Goal: Information Seeking & Learning: Learn about a topic

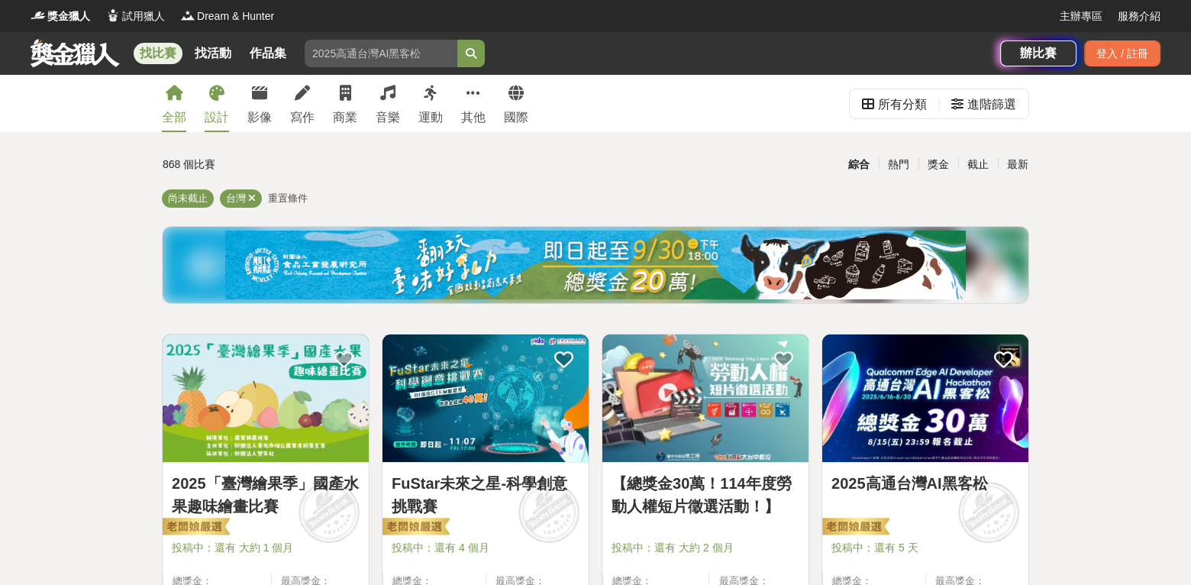
click at [221, 107] on link "設計" at bounding box center [217, 103] width 24 height 57
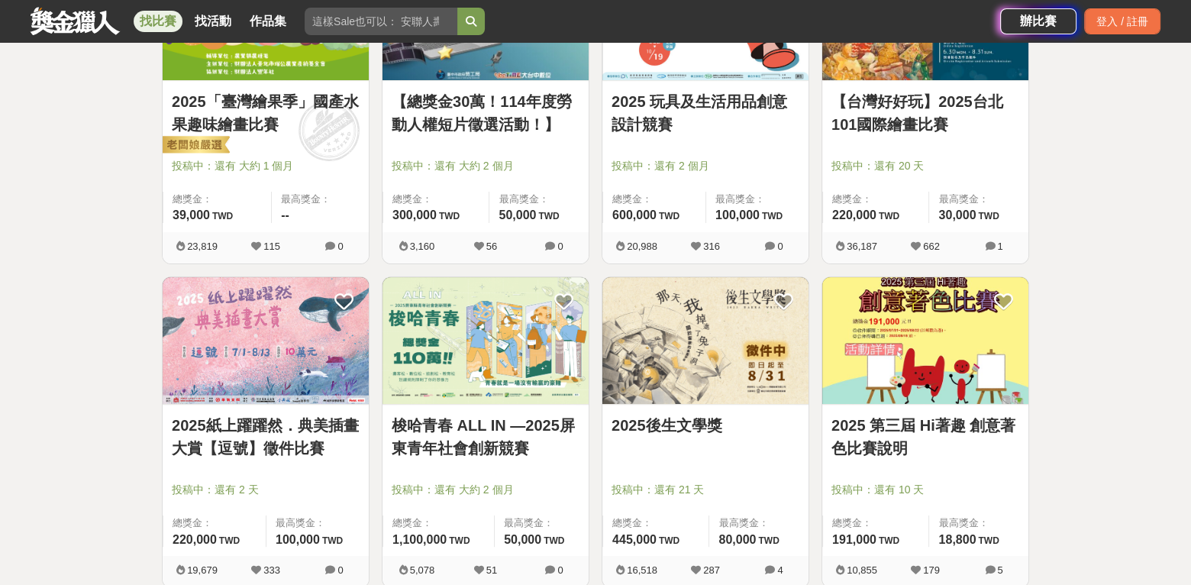
scroll to position [458, 0]
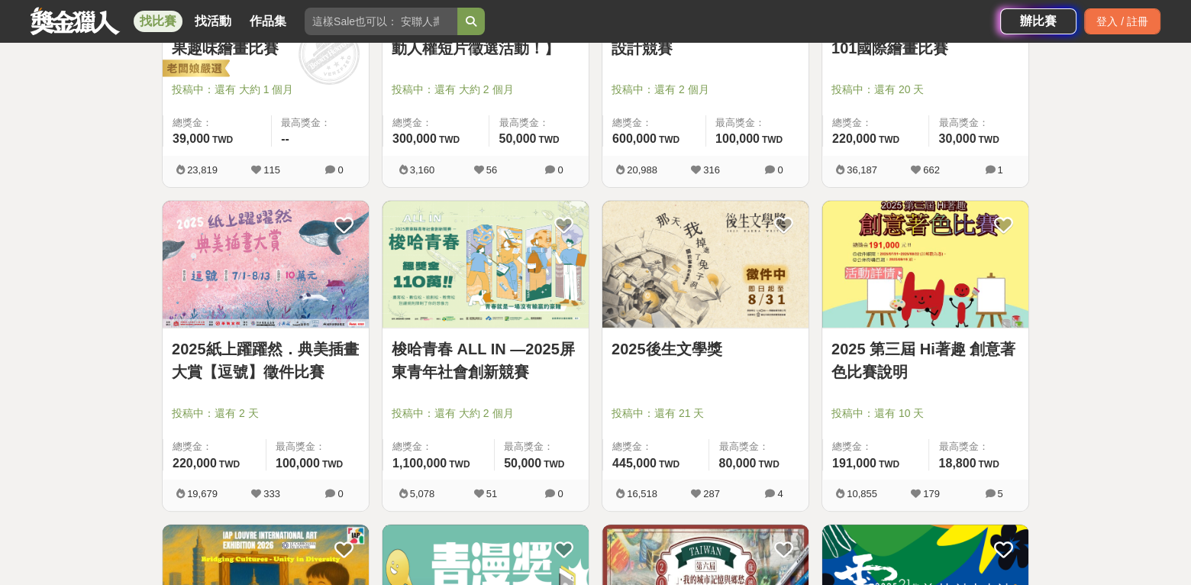
click at [897, 336] on div "2025 第三屆 Hi著趣 創意著色比賽說明 投稿中：還有 10 天 總獎金： 191,000 191,000 TWD 最高獎金： 18,800 TWD" at bounding box center [925, 403] width 206 height 151
click at [892, 350] on link "2025 第三屆 Hi著趣 創意著色比賽說明" at bounding box center [926, 361] width 188 height 46
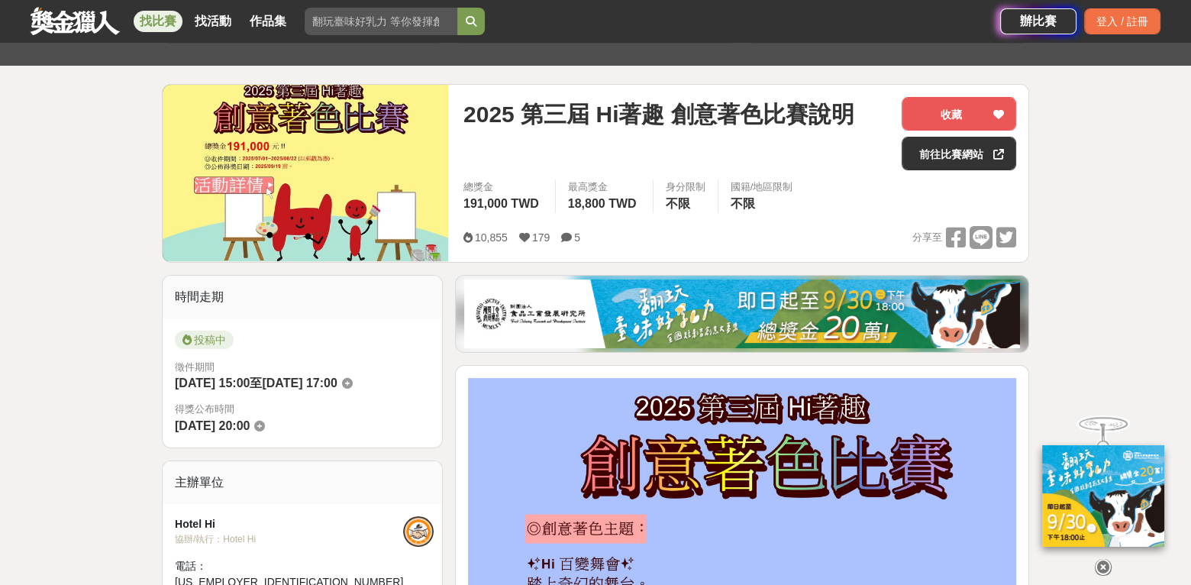
scroll to position [153, 0]
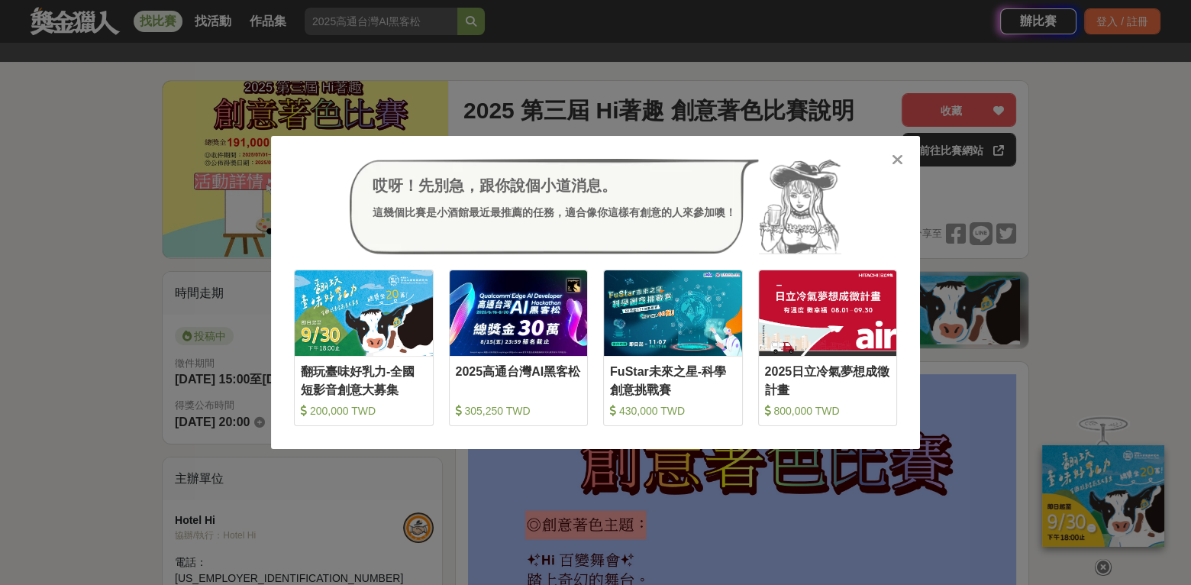
click at [897, 158] on icon at bounding box center [897, 159] width 11 height 15
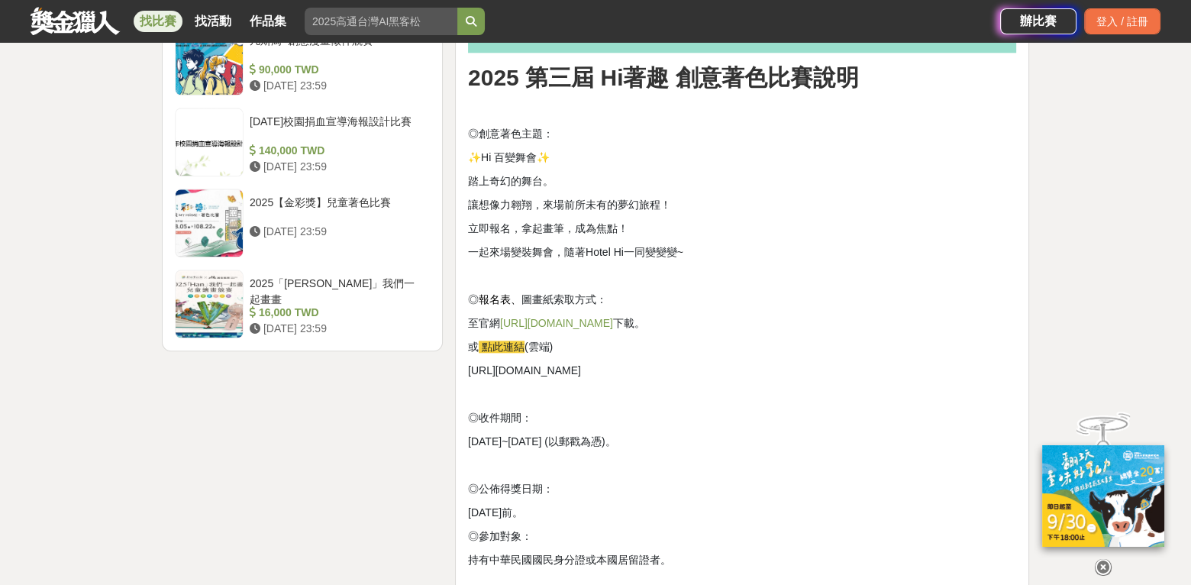
scroll to position [2005, 0]
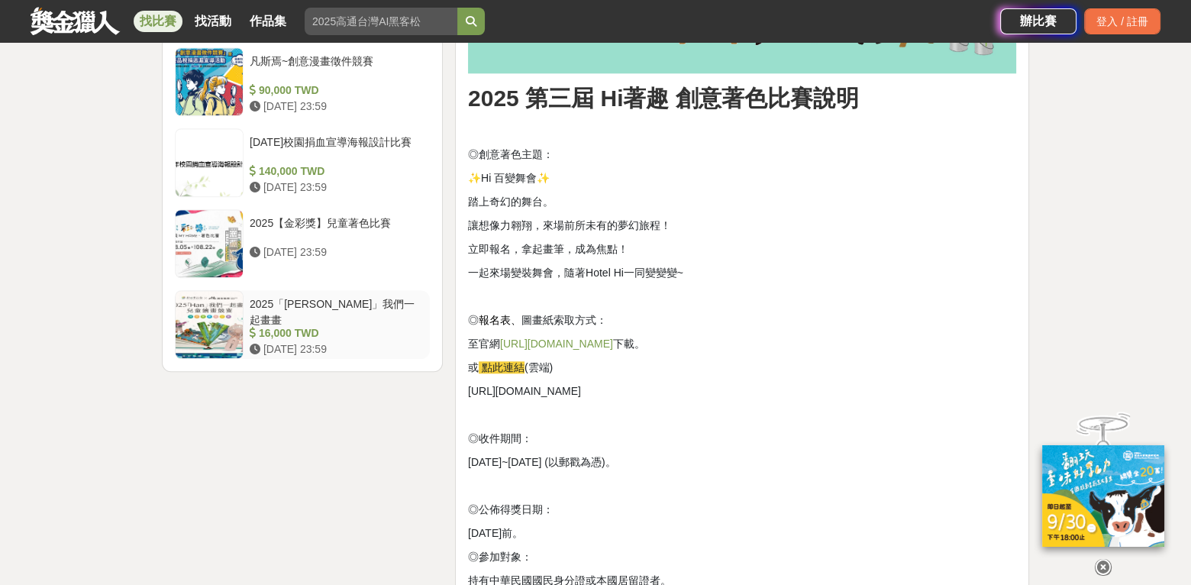
click at [210, 305] on div at bounding box center [209, 324] width 67 height 67
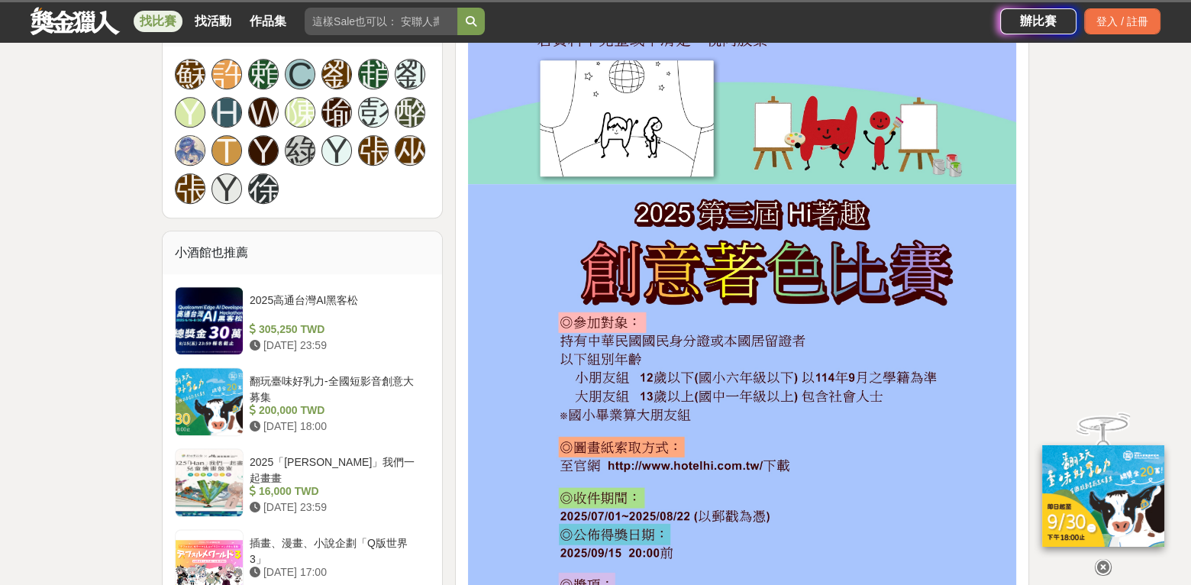
scroll to position [1145, 0]
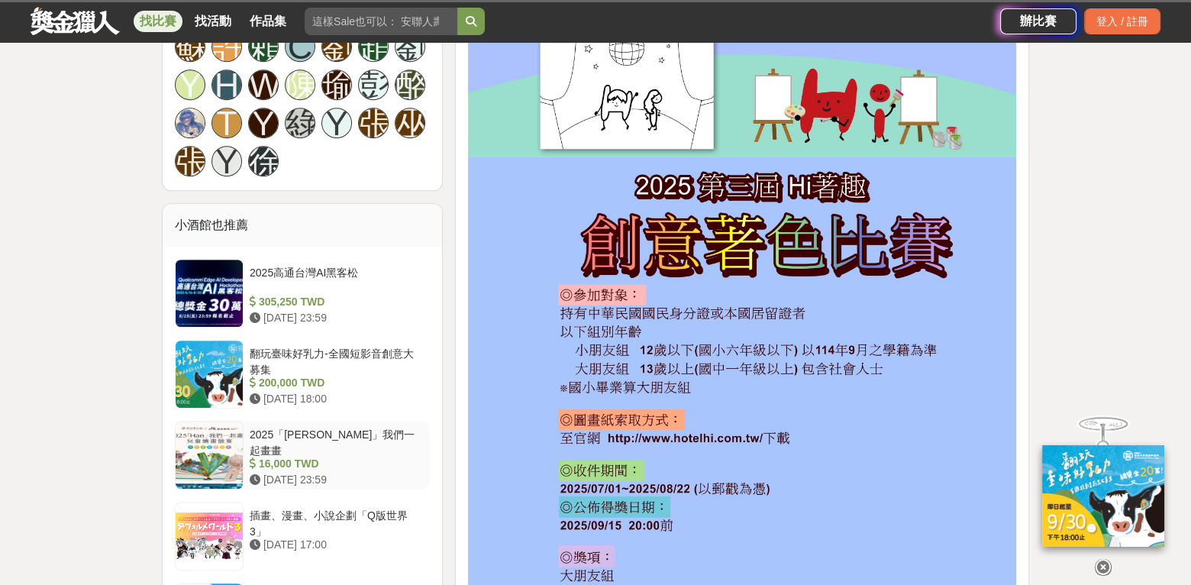
click at [312, 427] on div "2025「[PERSON_NAME]」我們一起畫畫" at bounding box center [337, 441] width 174 height 29
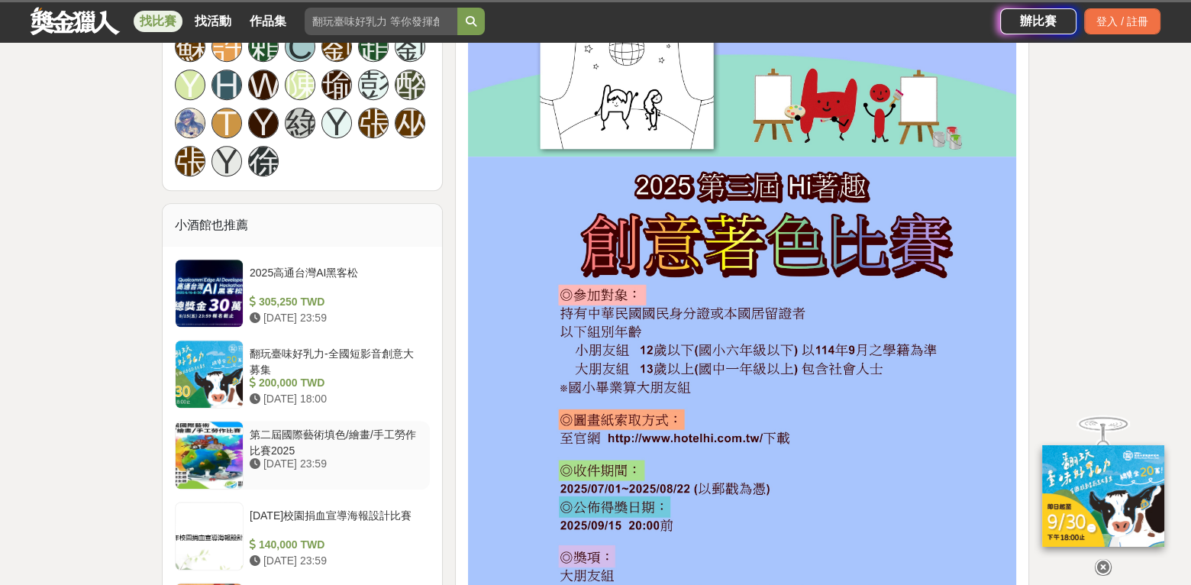
click at [325, 427] on div "第二屆國際藝術填色/繪畫/手工勞作比賽2025" at bounding box center [337, 441] width 174 height 29
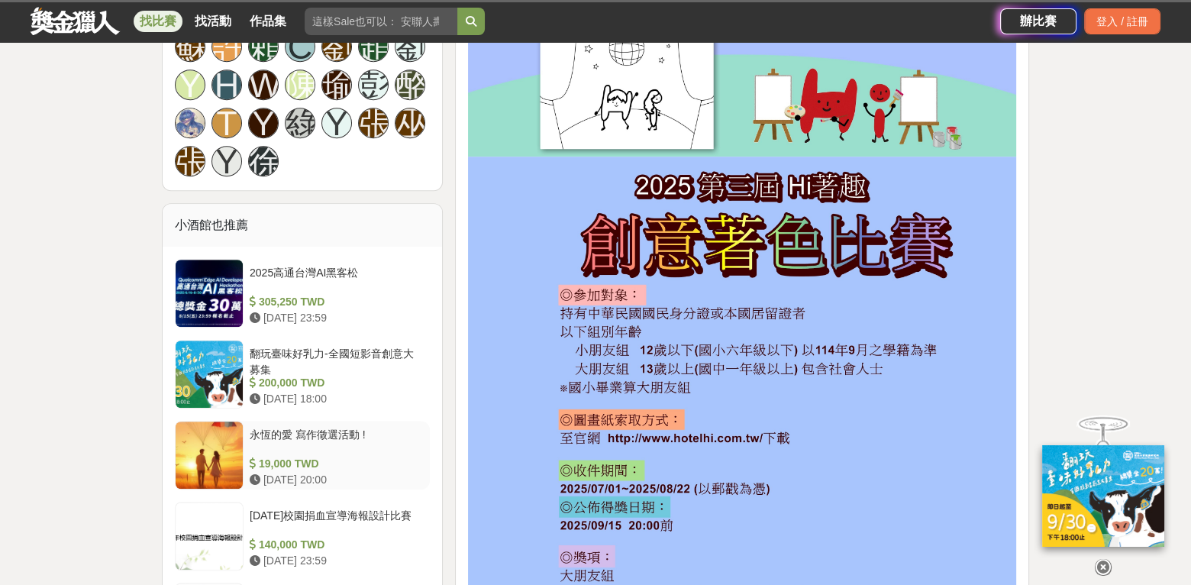
click at [325, 427] on div "永恆的愛 寫作徵選活動 !" at bounding box center [337, 441] width 174 height 29
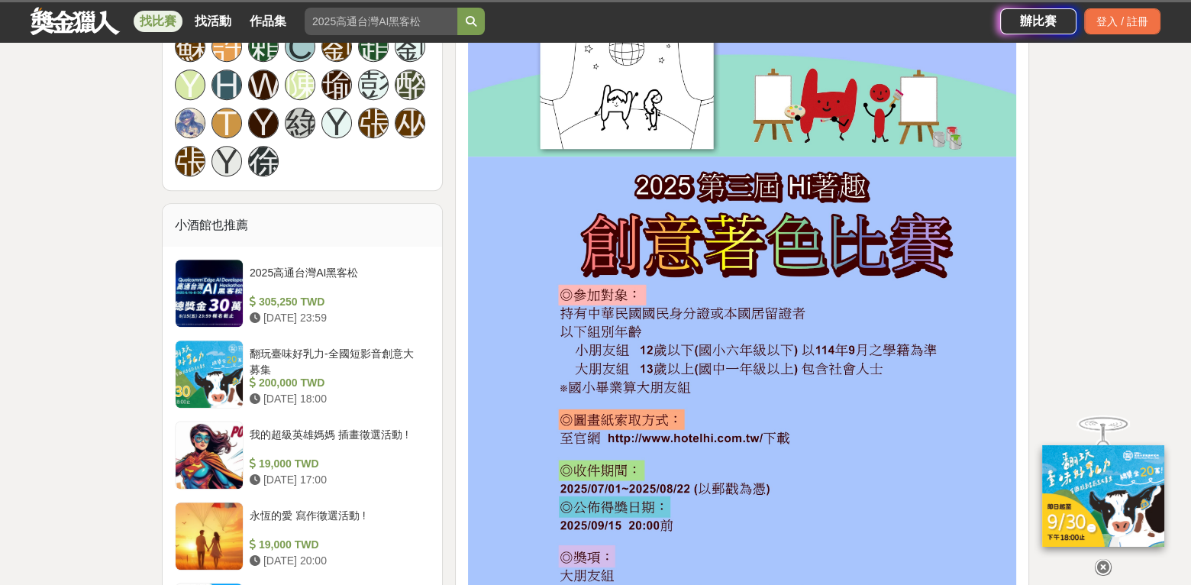
click at [325, 427] on div "我的超級英雄媽媽 插畫徵選活動 !" at bounding box center [337, 441] width 174 height 29
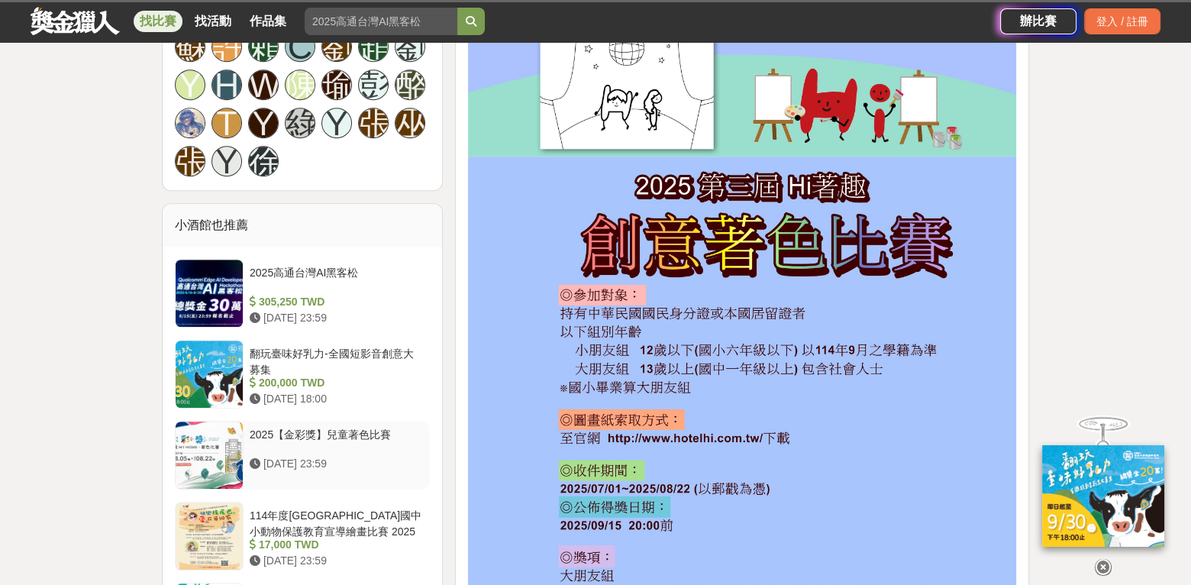
click at [208, 422] on div at bounding box center [209, 455] width 67 height 67
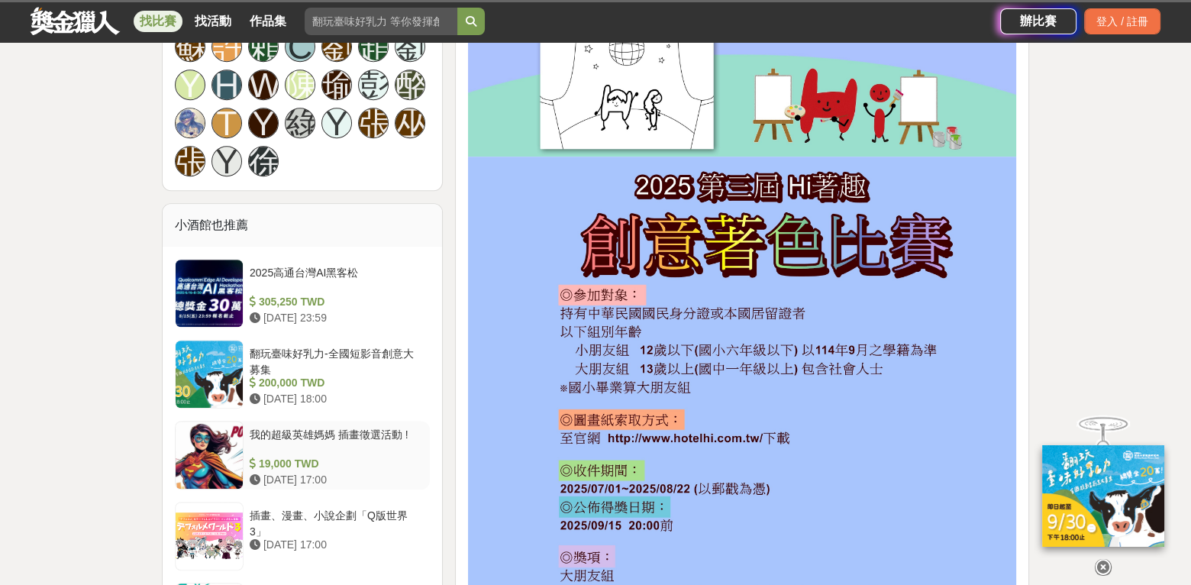
click at [211, 422] on div at bounding box center [209, 455] width 67 height 67
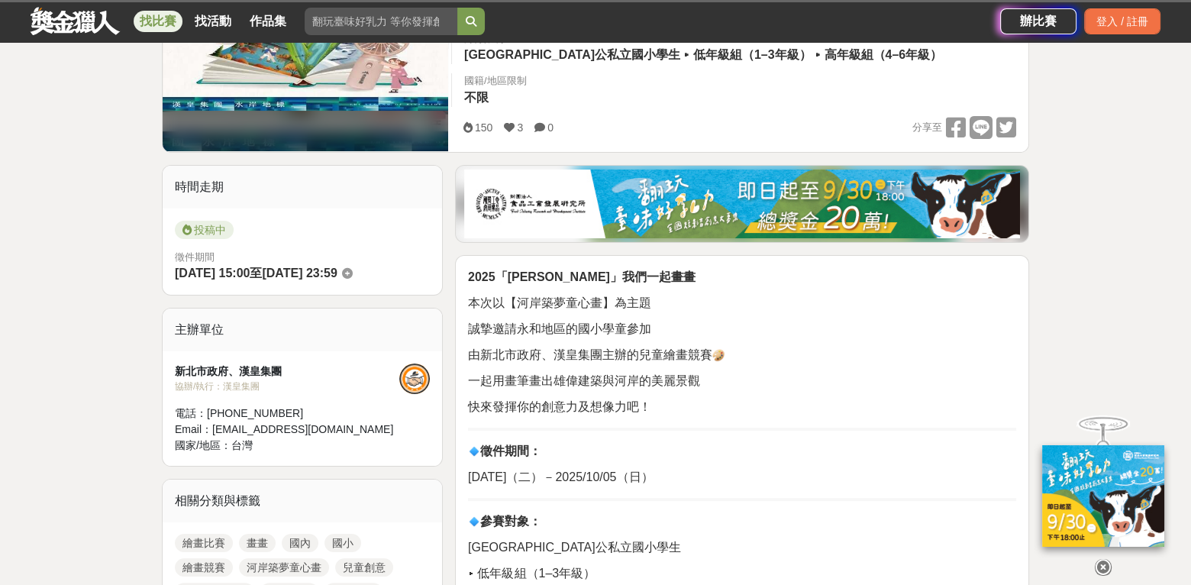
scroll to position [229, 0]
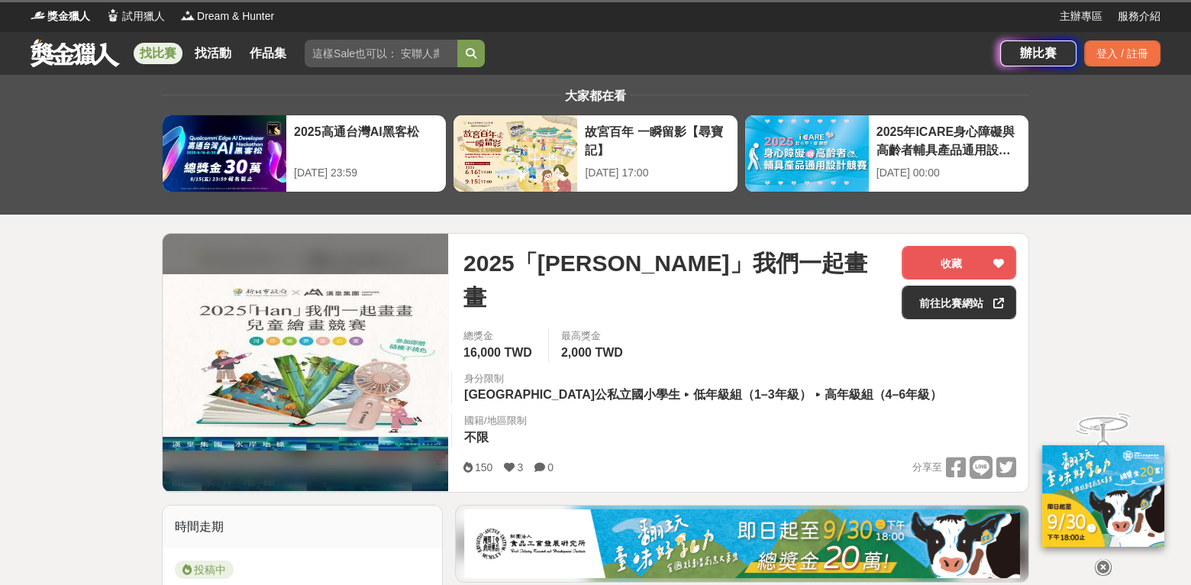
click at [157, 48] on link "找比賽" at bounding box center [158, 53] width 49 height 21
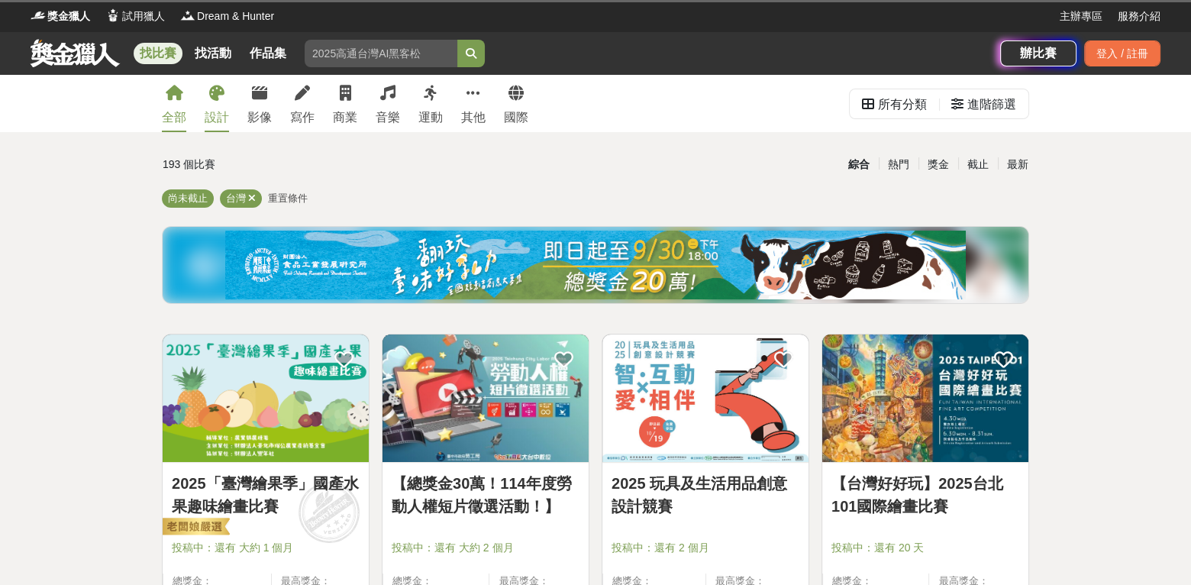
click at [209, 103] on link "設計" at bounding box center [217, 103] width 24 height 57
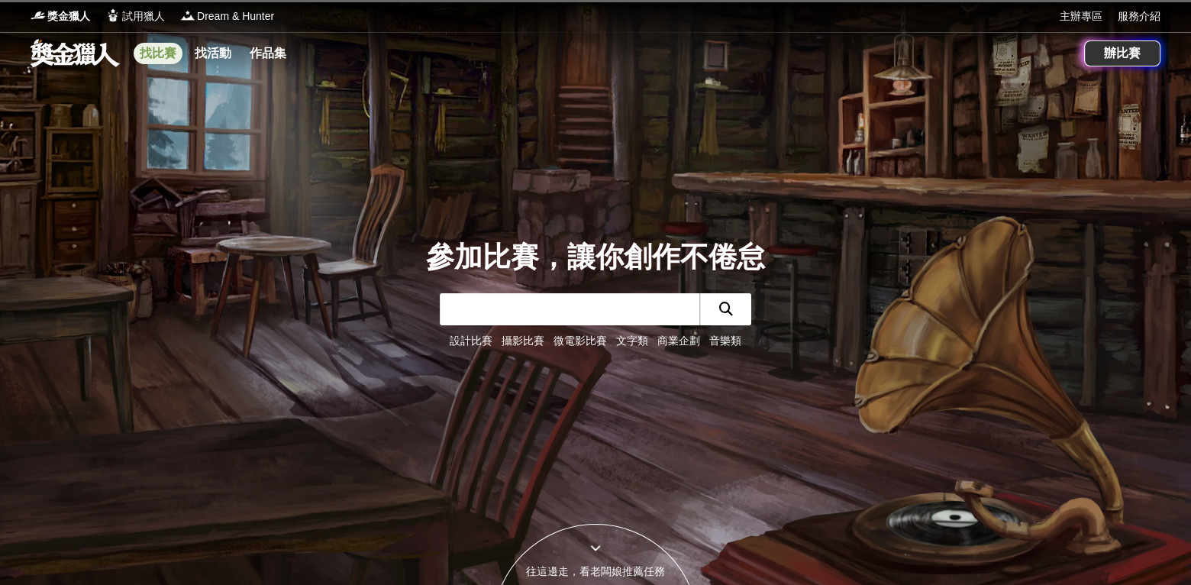
click at [163, 53] on link "找比賽" at bounding box center [158, 53] width 49 height 21
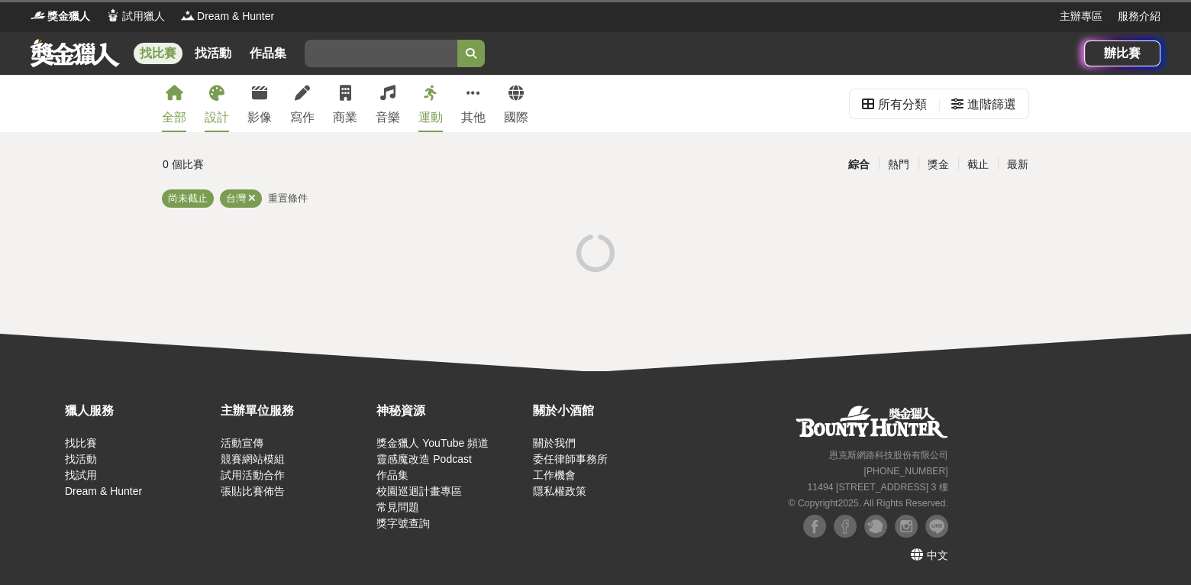
click at [217, 109] on div "設計" at bounding box center [217, 117] width 24 height 18
click at [221, 113] on div "設計" at bounding box center [217, 117] width 24 height 18
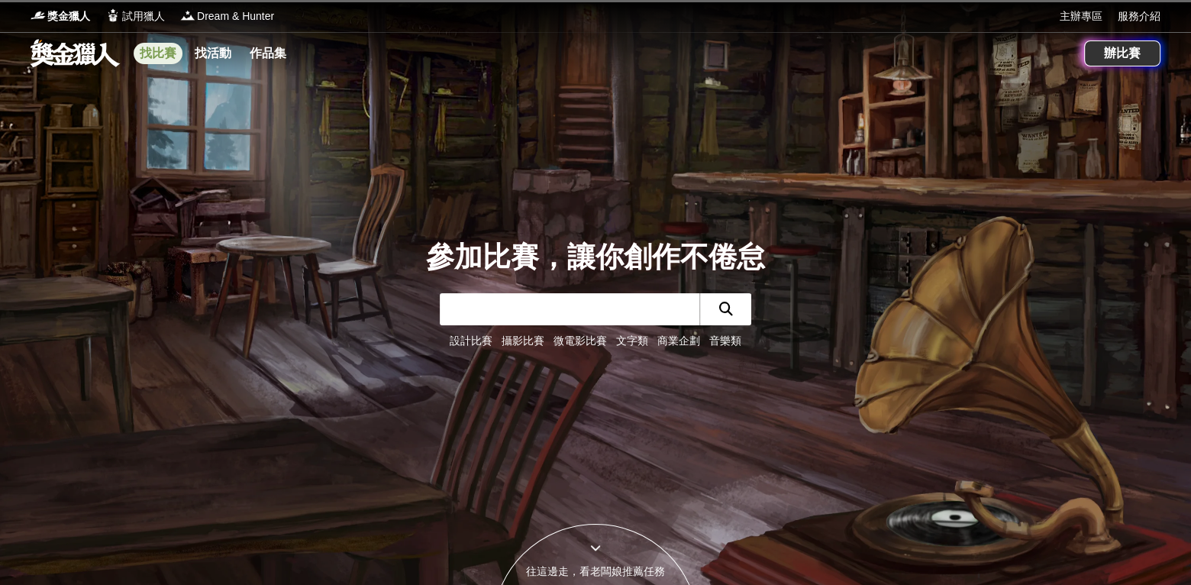
click at [151, 53] on link "找比賽" at bounding box center [158, 53] width 49 height 21
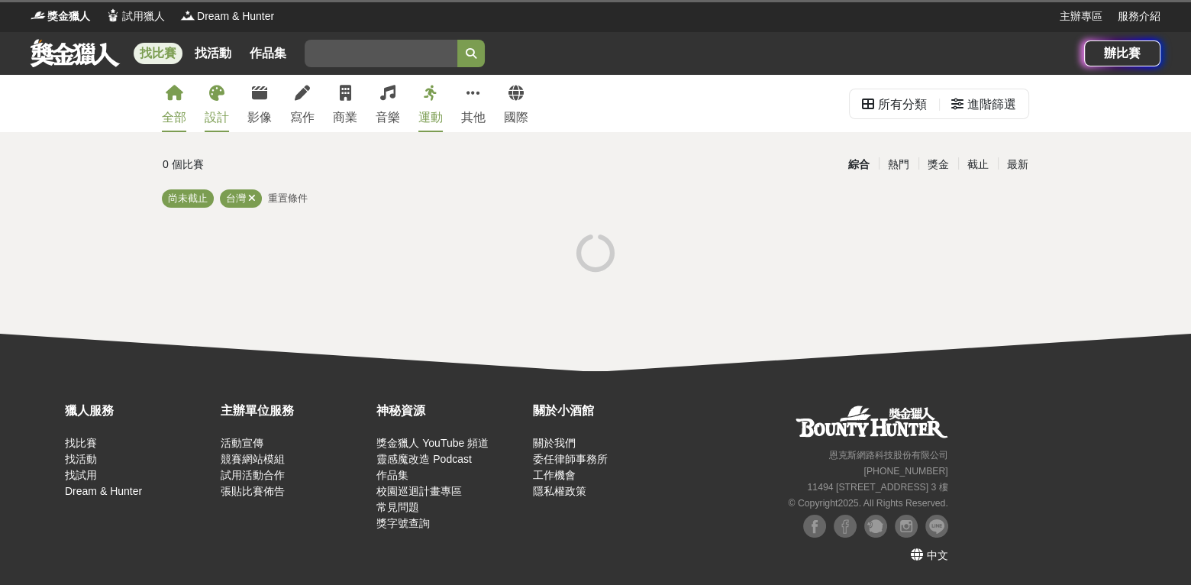
click at [211, 121] on div "設計" at bounding box center [217, 117] width 24 height 18
click at [215, 114] on div "設計" at bounding box center [217, 117] width 24 height 18
click at [223, 117] on div "設計" at bounding box center [217, 117] width 24 height 18
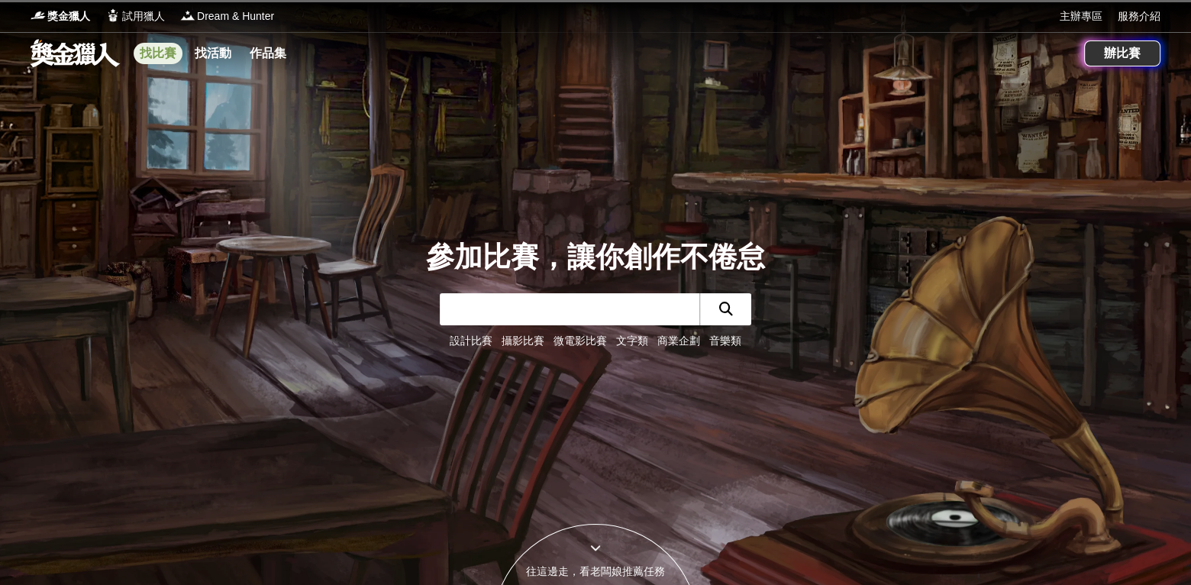
click at [150, 51] on link "找比賽" at bounding box center [158, 53] width 49 height 21
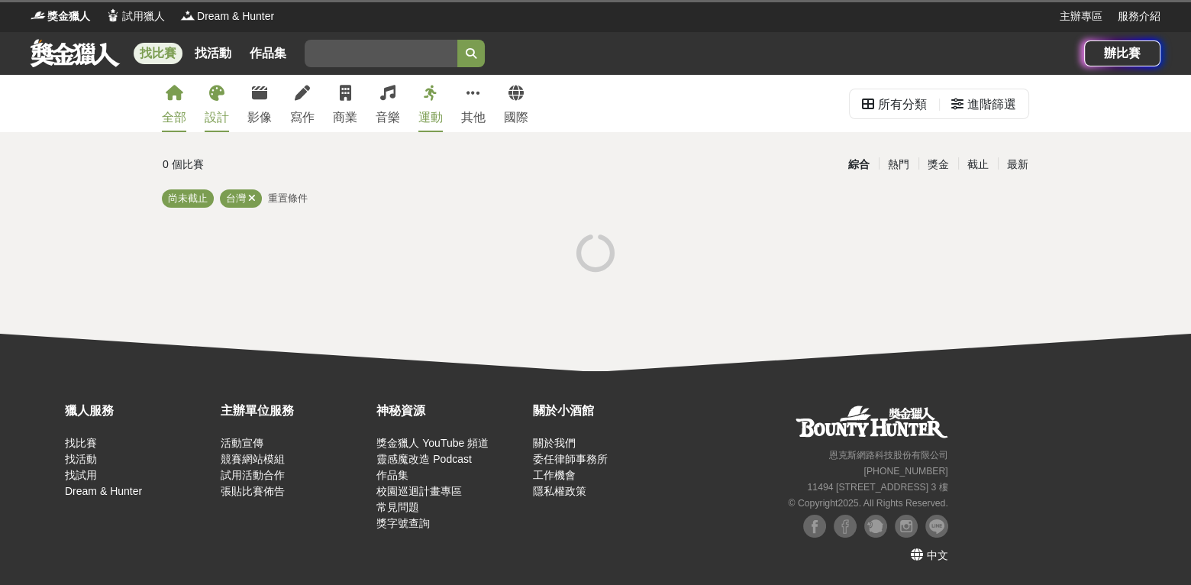
click at [219, 114] on div "設計" at bounding box center [217, 117] width 24 height 18
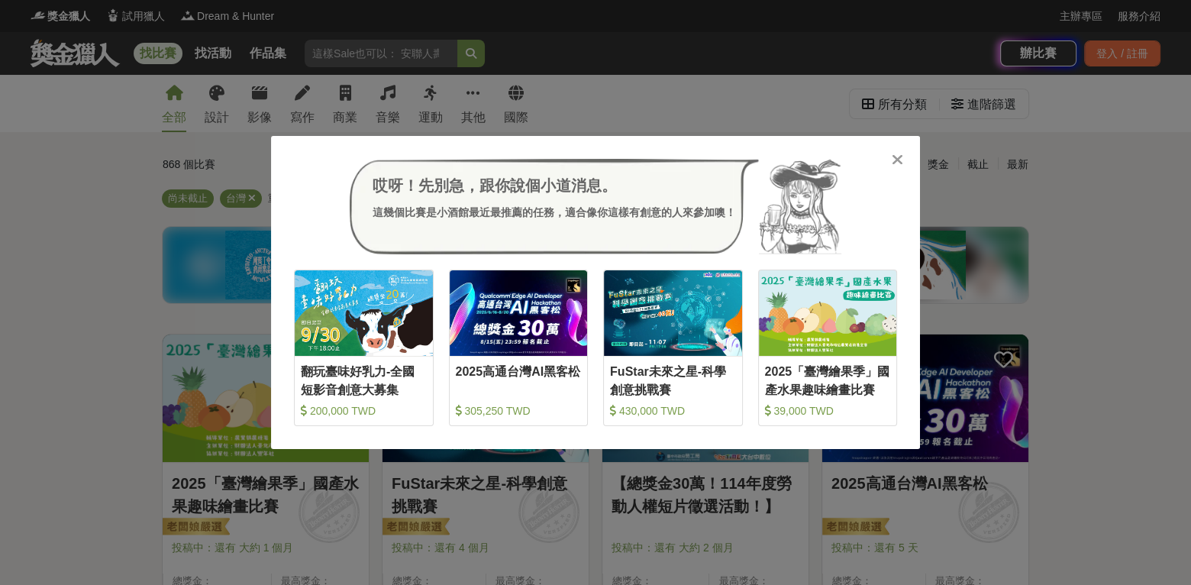
click at [900, 160] on icon at bounding box center [897, 159] width 11 height 15
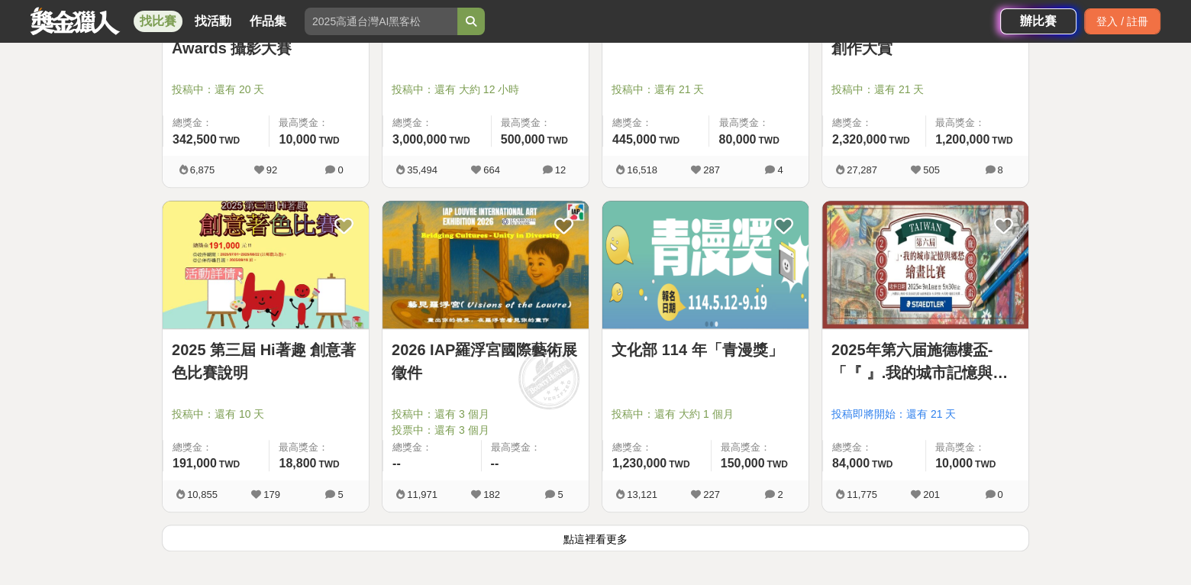
scroll to position [1756, 0]
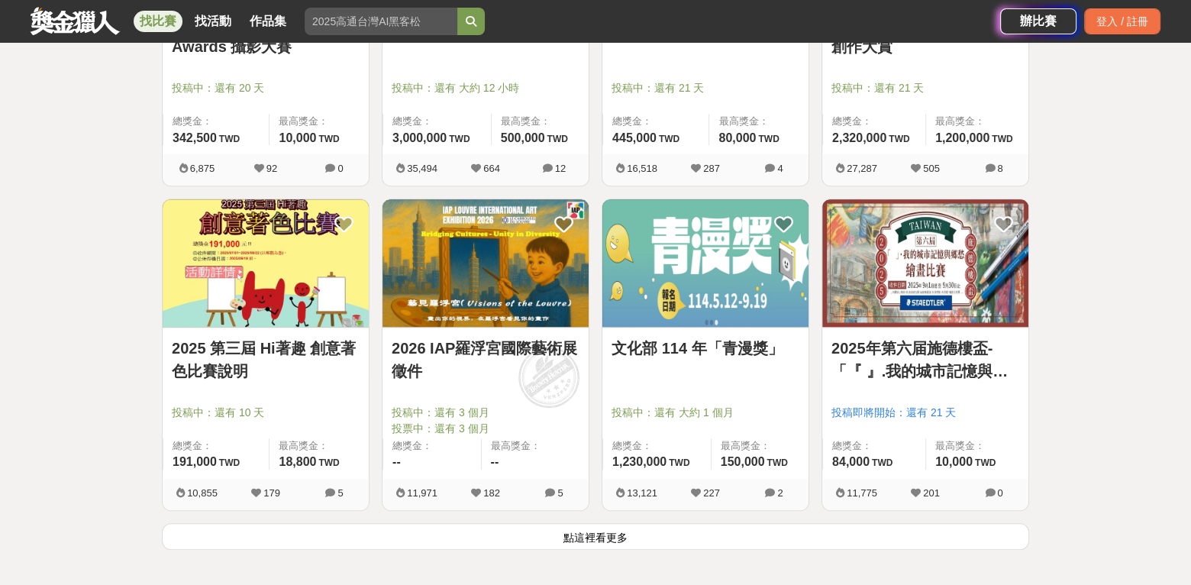
click at [909, 277] on img at bounding box center [925, 263] width 206 height 128
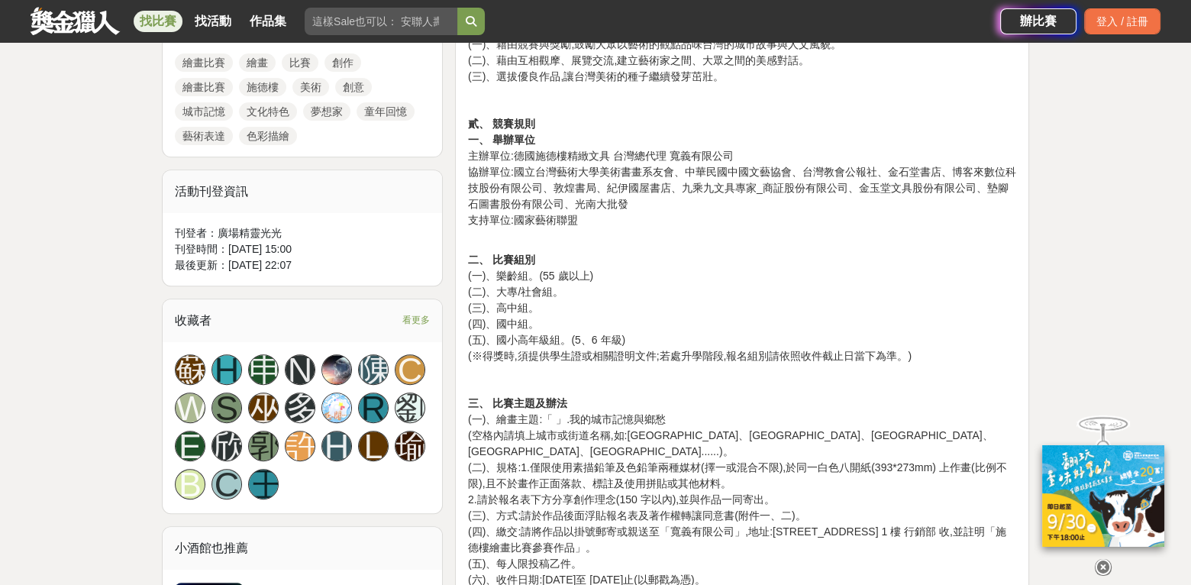
scroll to position [764, 0]
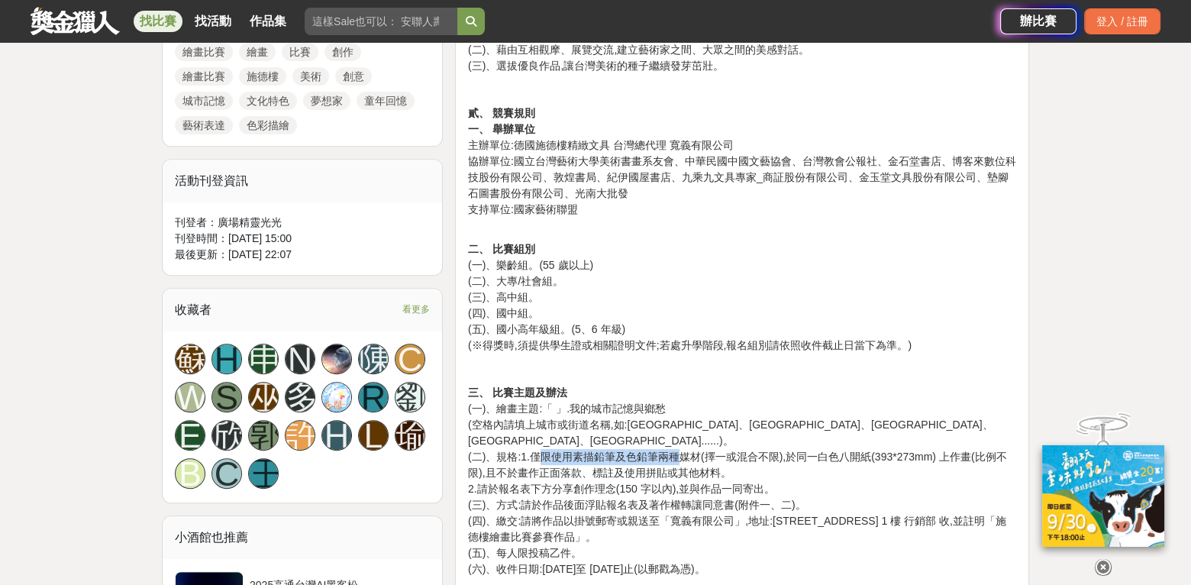
drag, startPoint x: 540, startPoint y: 440, endPoint x: 683, endPoint y: 439, distance: 143.6
click at [683, 439] on p "三、 比賽主題及辦法 (一)、繪畫主題:「 」.我的城市記憶與鄉愁 (空格內請填上城市或街道名稱,如:淡水紅毛城、台南林百貨、大溪老街、大稻埕、南投日月潭..…" at bounding box center [742, 481] width 548 height 192
click at [784, 449] on p "三、 比賽主題及辦法 (一)、繪畫主題:「 」.我的城市記憶與鄉愁 (空格內請填上城市或街道名稱,如:淡水紅毛城、台南林百貨、大溪老街、大稻埕、南投日月潭..…" at bounding box center [742, 481] width 548 height 192
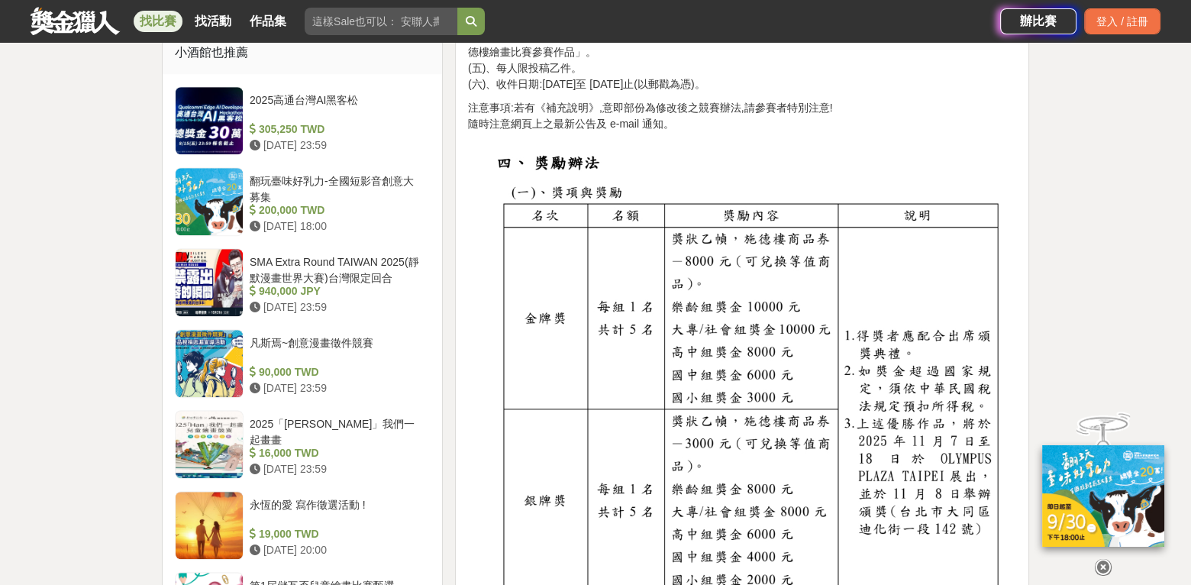
scroll to position [1298, 0]
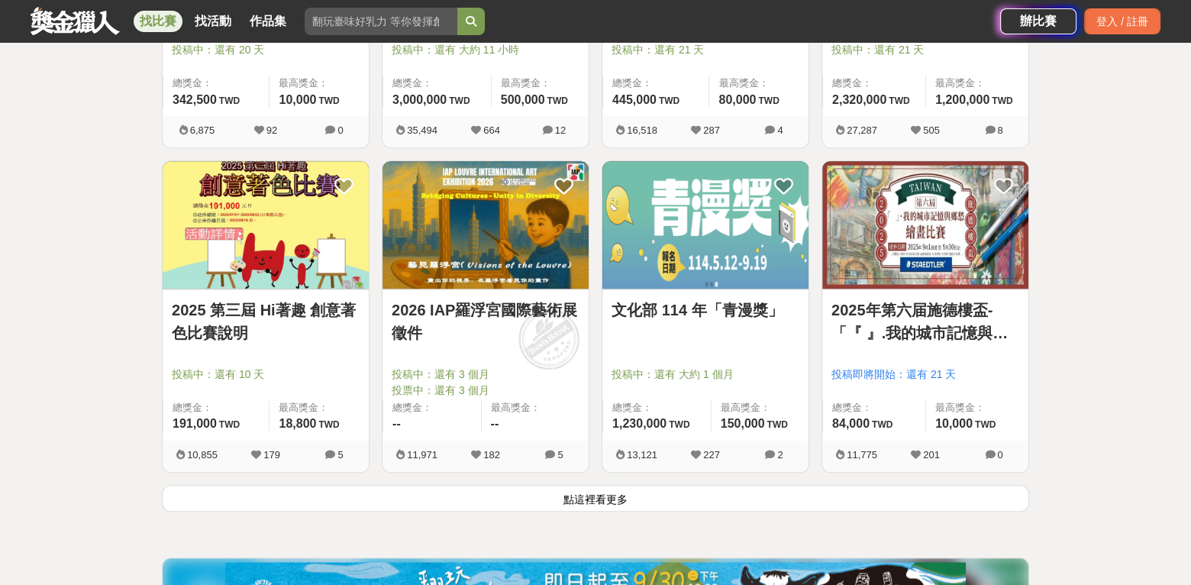
scroll to position [1833, 0]
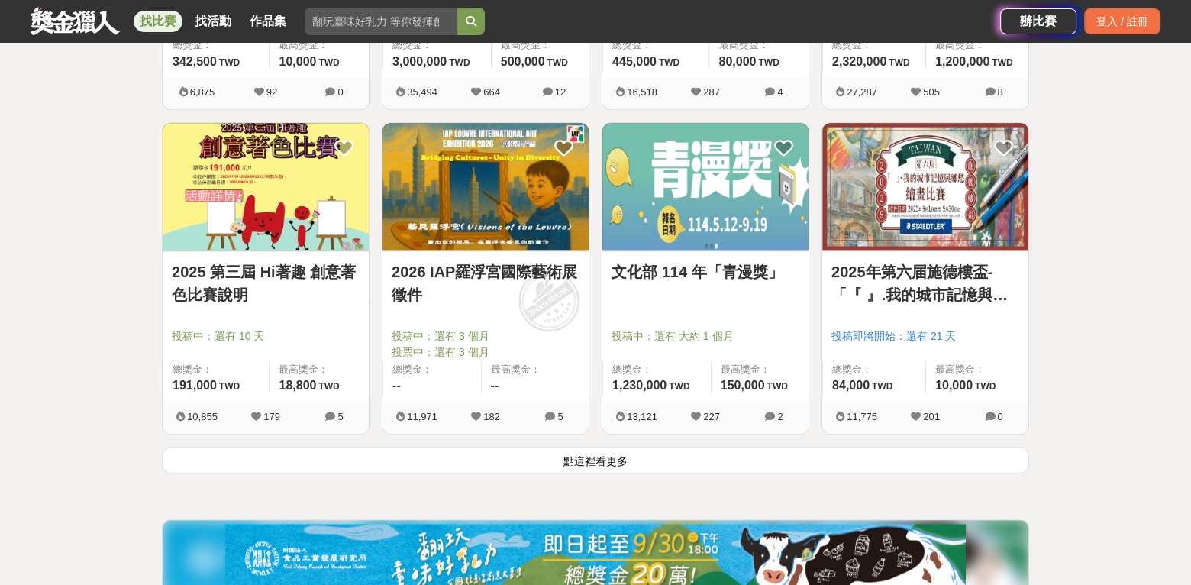
click at [586, 464] on button "點這裡看更多" at bounding box center [596, 460] width 868 height 27
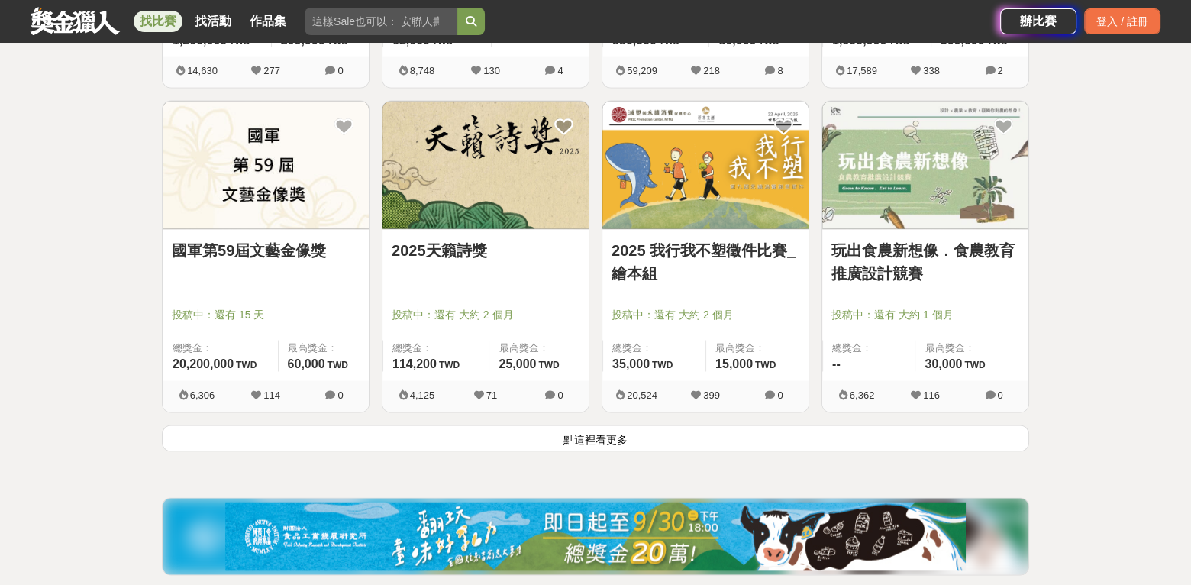
scroll to position [3818, 0]
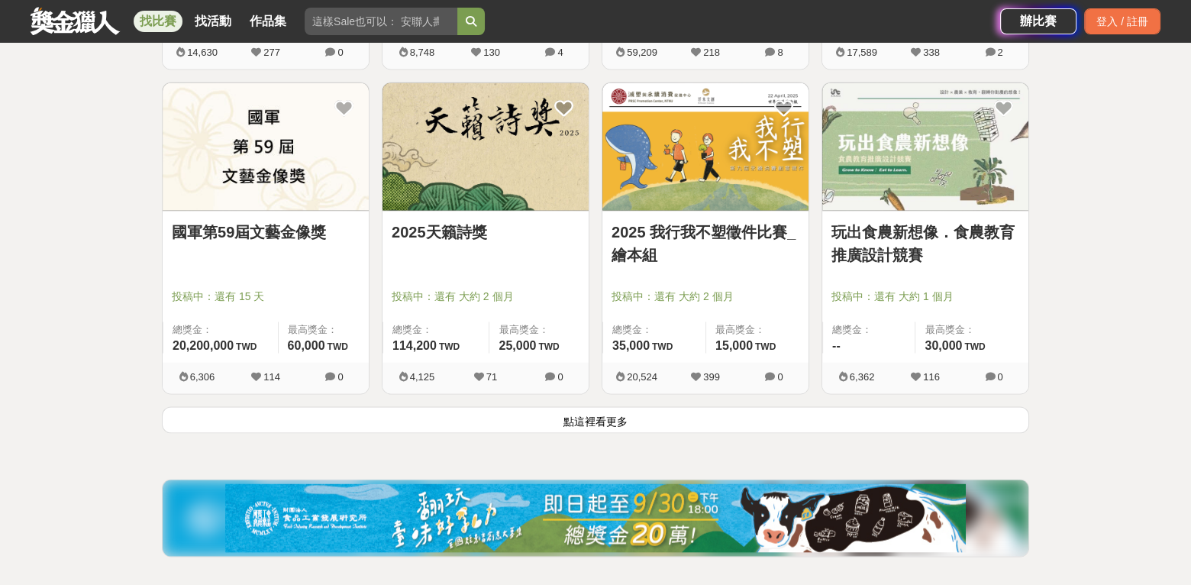
click at [579, 415] on button "點這裡看更多" at bounding box center [596, 420] width 868 height 27
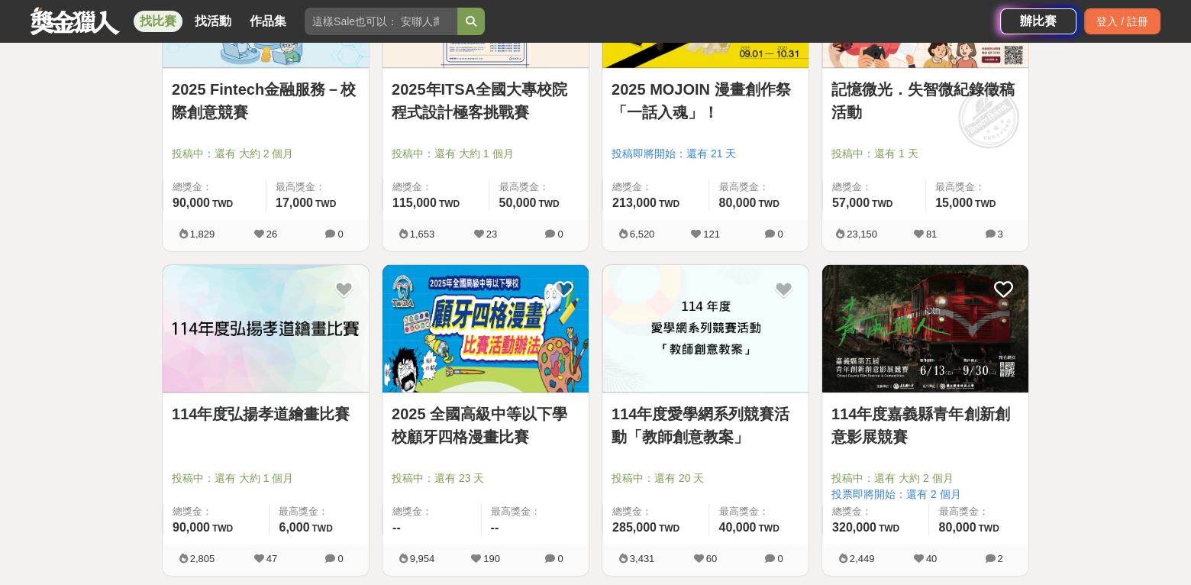
scroll to position [4658, 0]
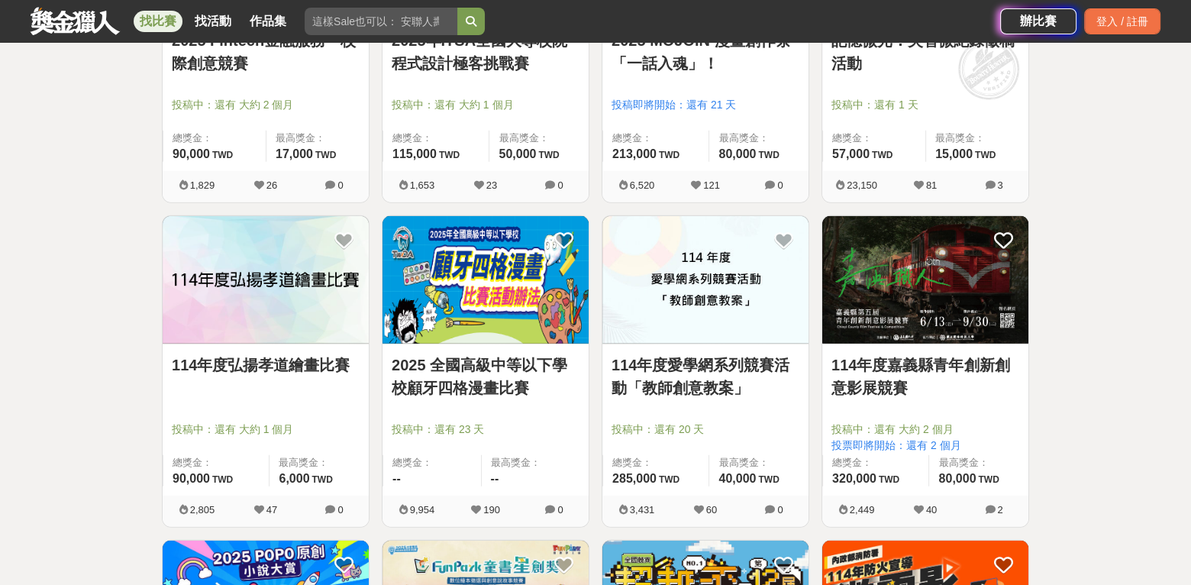
click at [505, 363] on link "2025 全國高級中等以下學校顧牙四格漫畫比賽" at bounding box center [486, 377] width 188 height 46
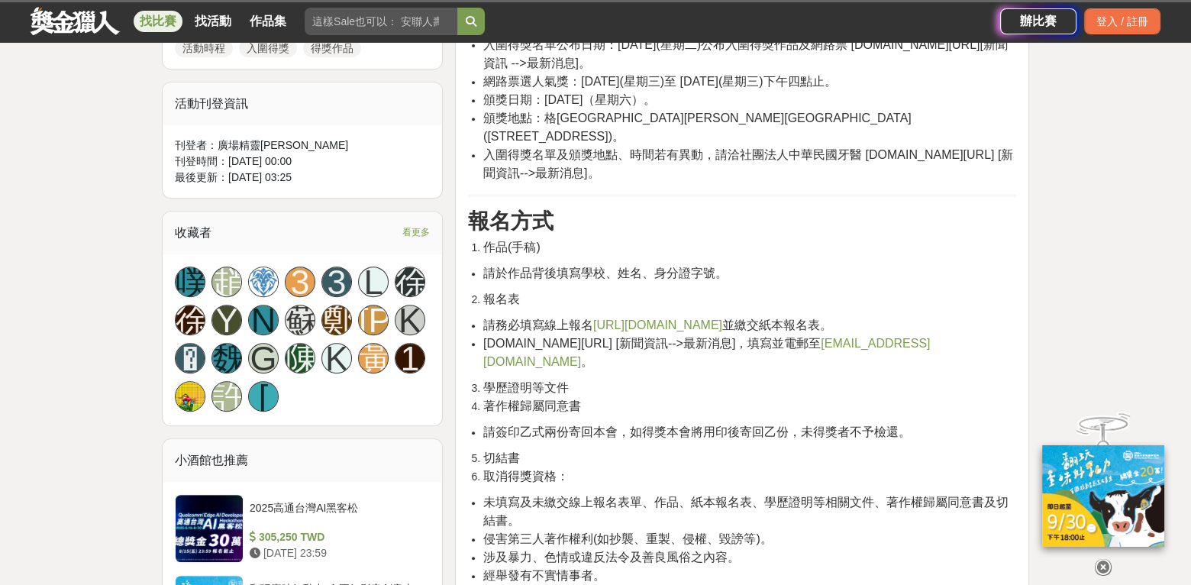
scroll to position [916, 0]
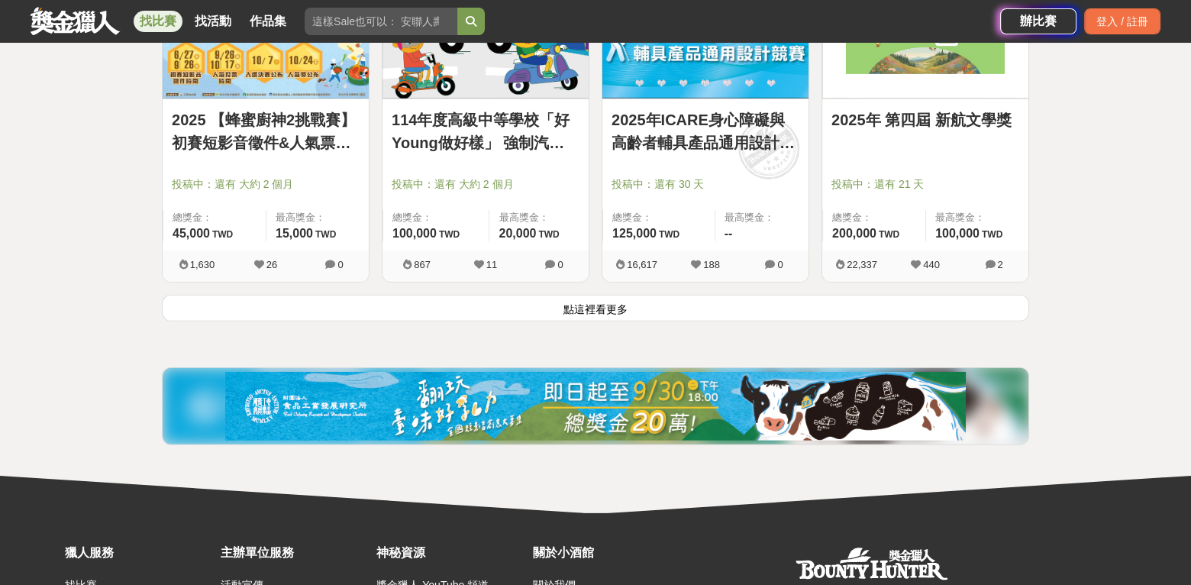
scroll to position [5880, 0]
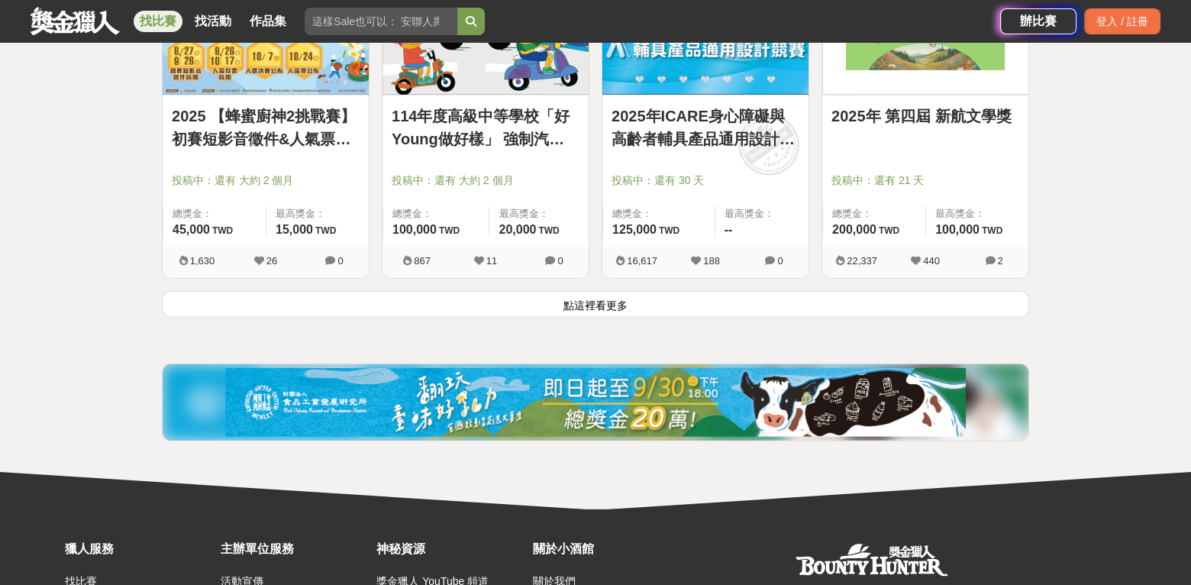
click at [580, 299] on button "點這裡看更多" at bounding box center [596, 304] width 868 height 27
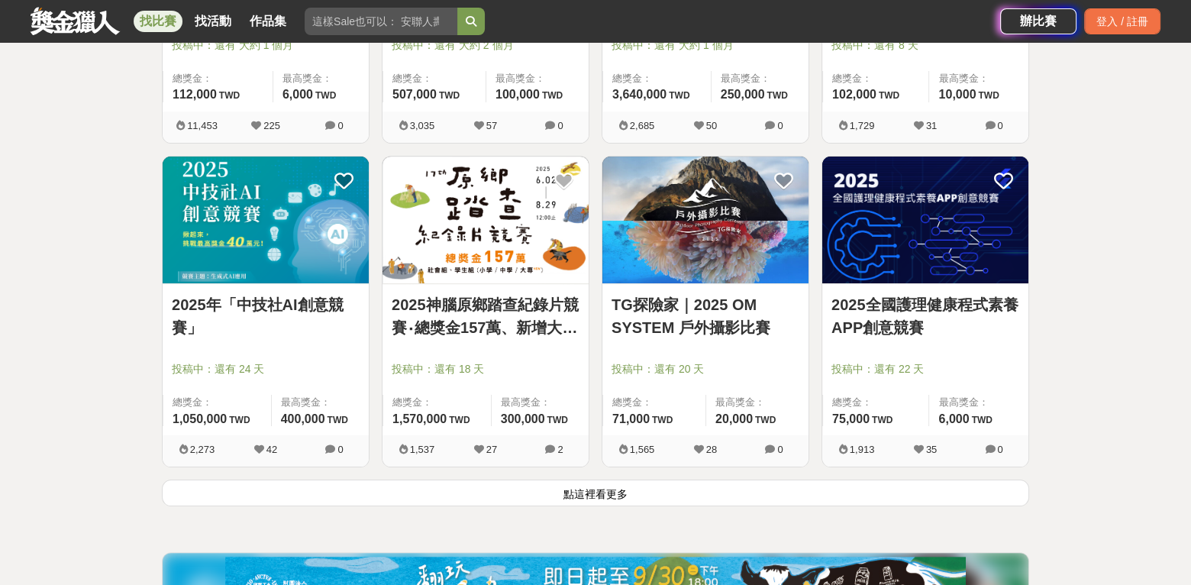
scroll to position [7636, 0]
click at [586, 489] on button "點這裡看更多" at bounding box center [596, 493] width 868 height 27
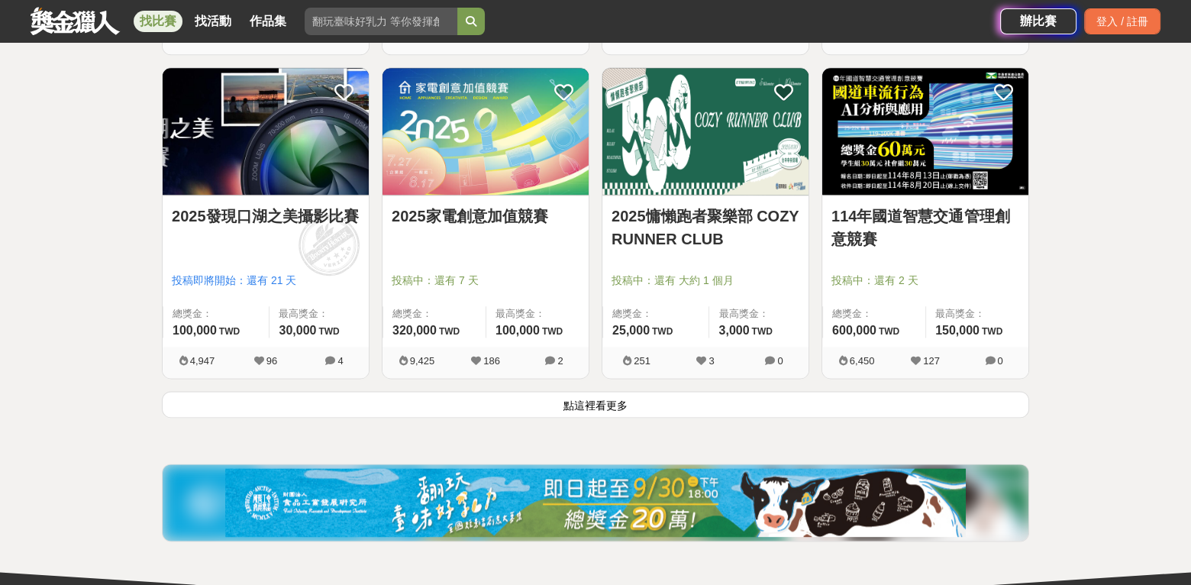
scroll to position [9698, 0]
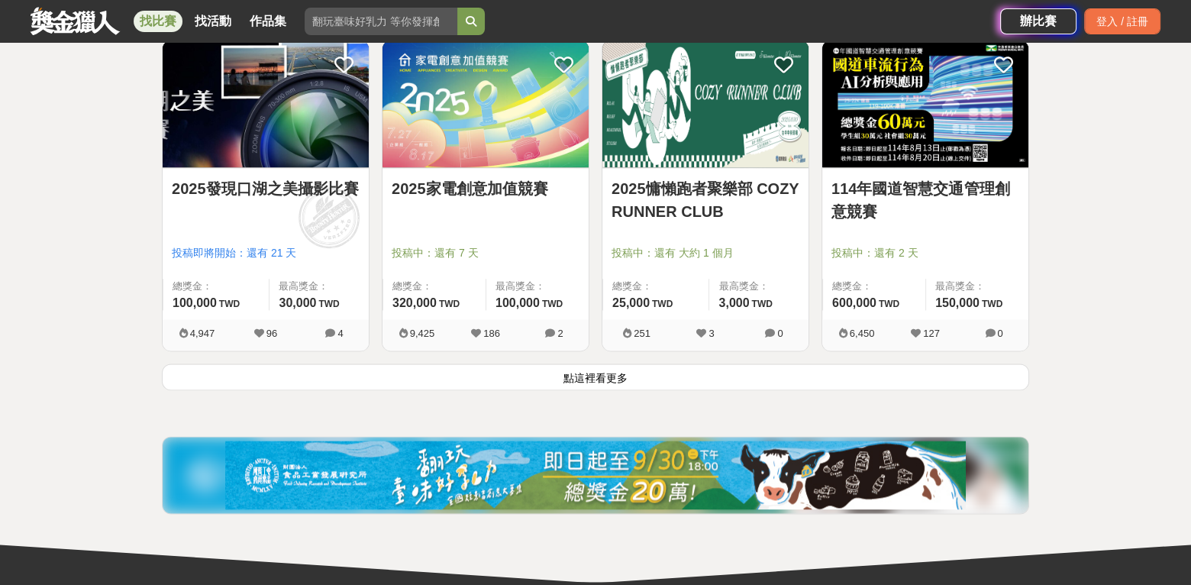
click at [583, 365] on button "點這裡看更多" at bounding box center [596, 376] width 868 height 27
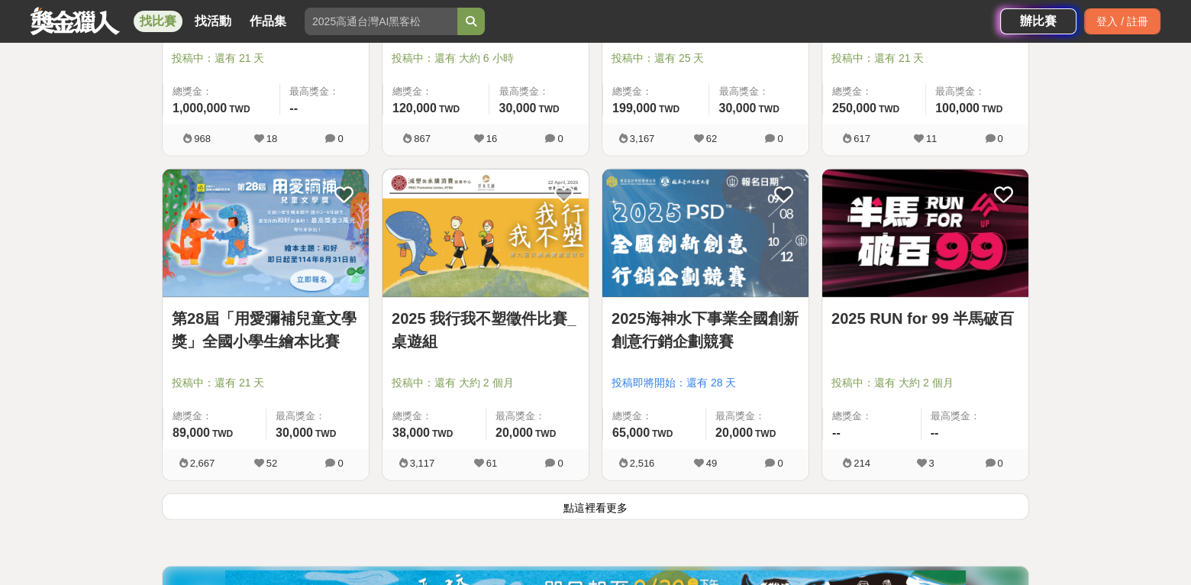
scroll to position [11607, 0]
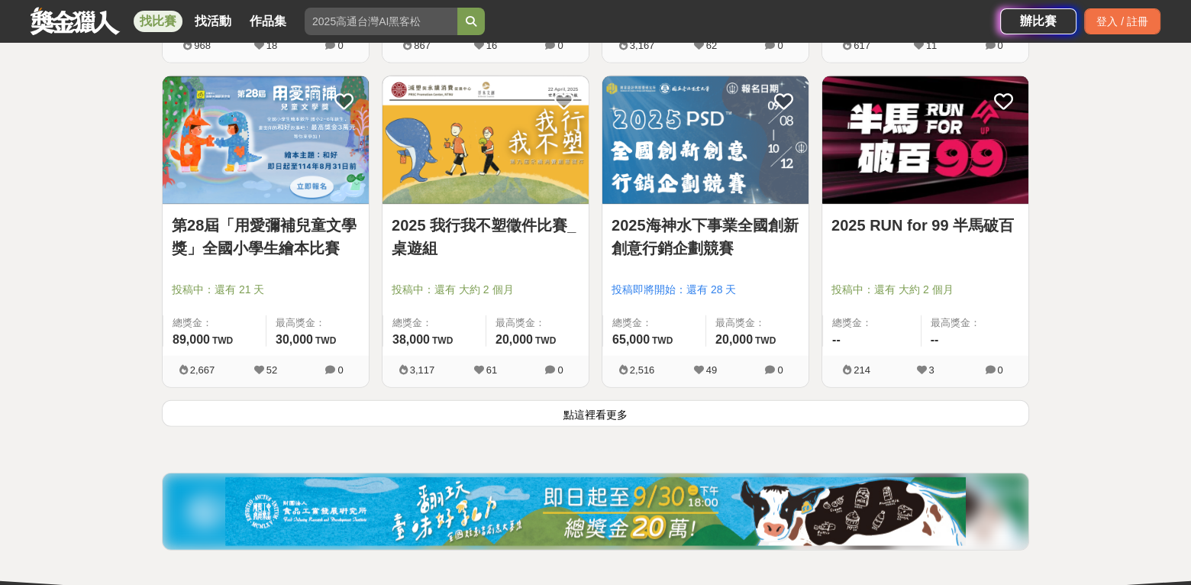
click at [620, 402] on button "點這裡看更多" at bounding box center [596, 413] width 868 height 27
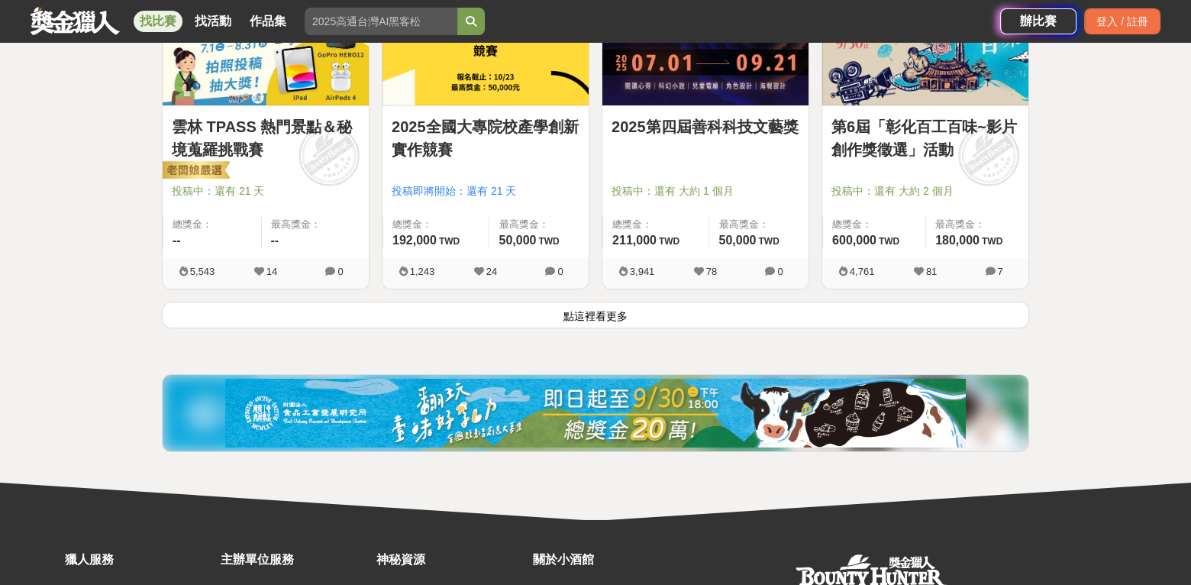
scroll to position [13669, 0]
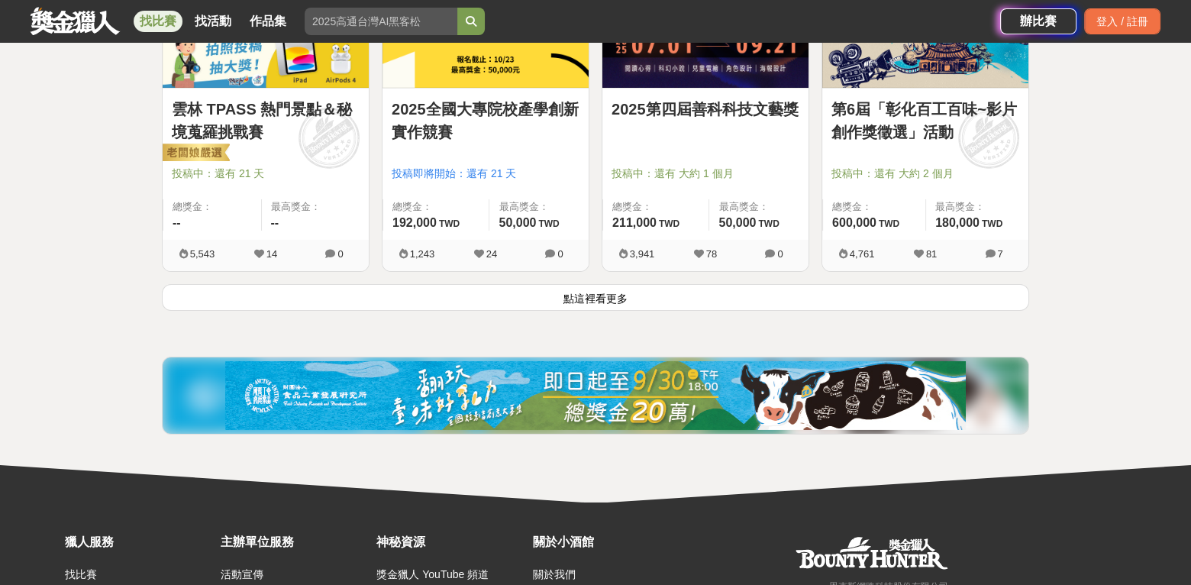
click at [607, 285] on button "點這裡看更多" at bounding box center [596, 297] width 868 height 27
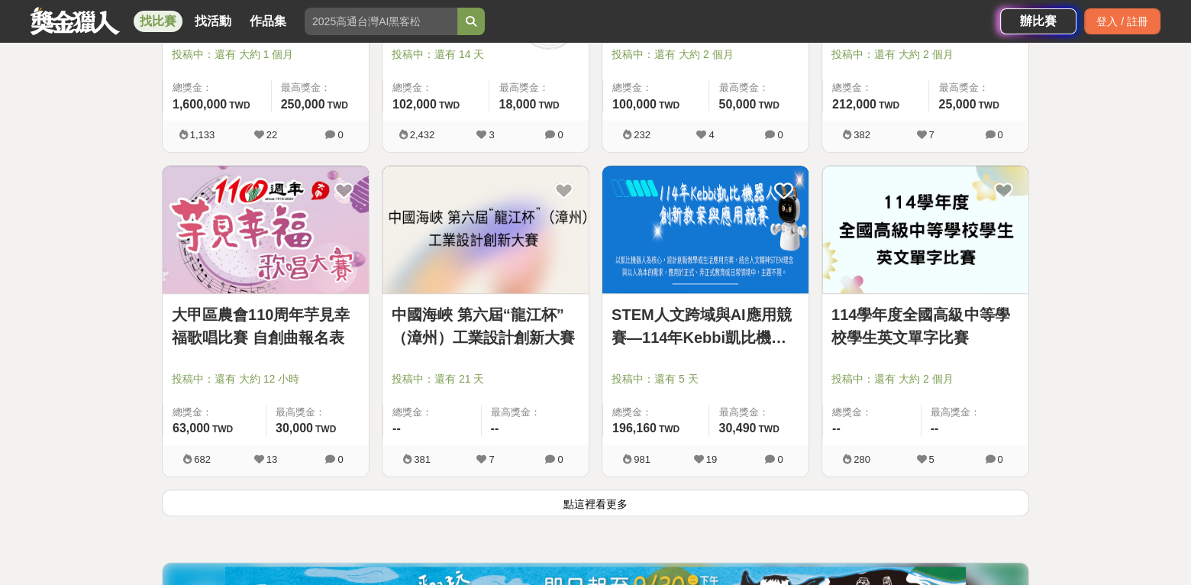
scroll to position [15578, 0]
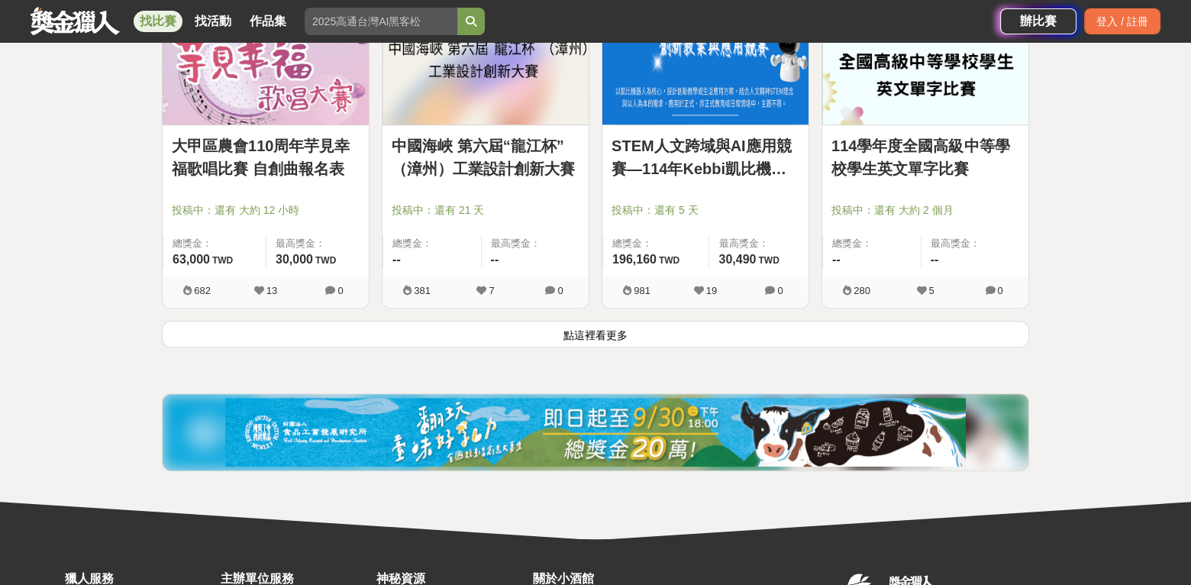
click at [599, 323] on button "點這裡看更多" at bounding box center [596, 334] width 868 height 27
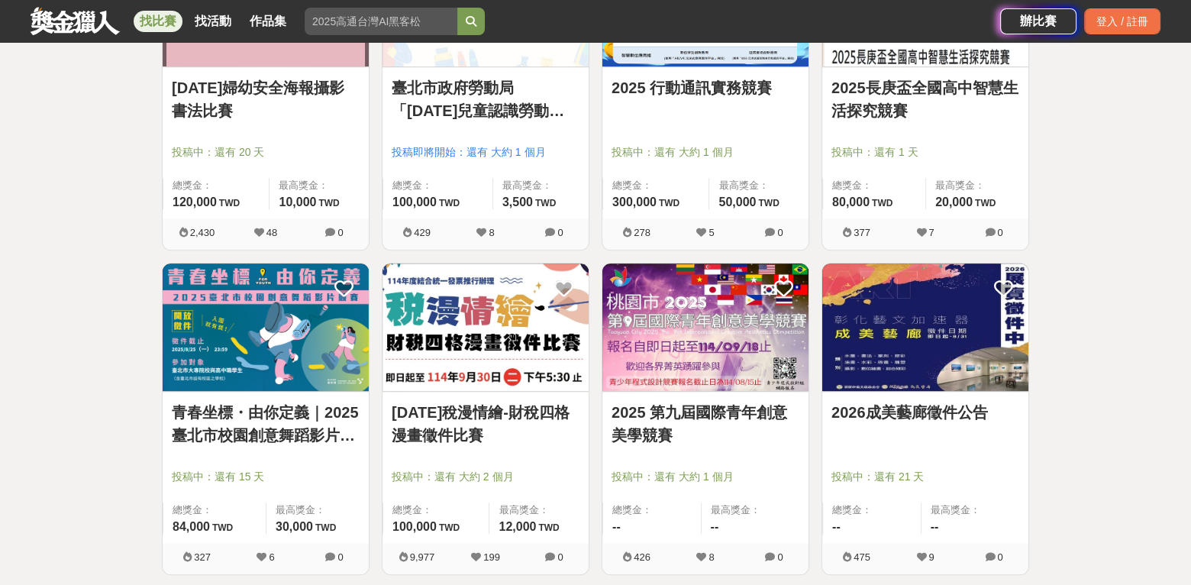
scroll to position [16037, 0]
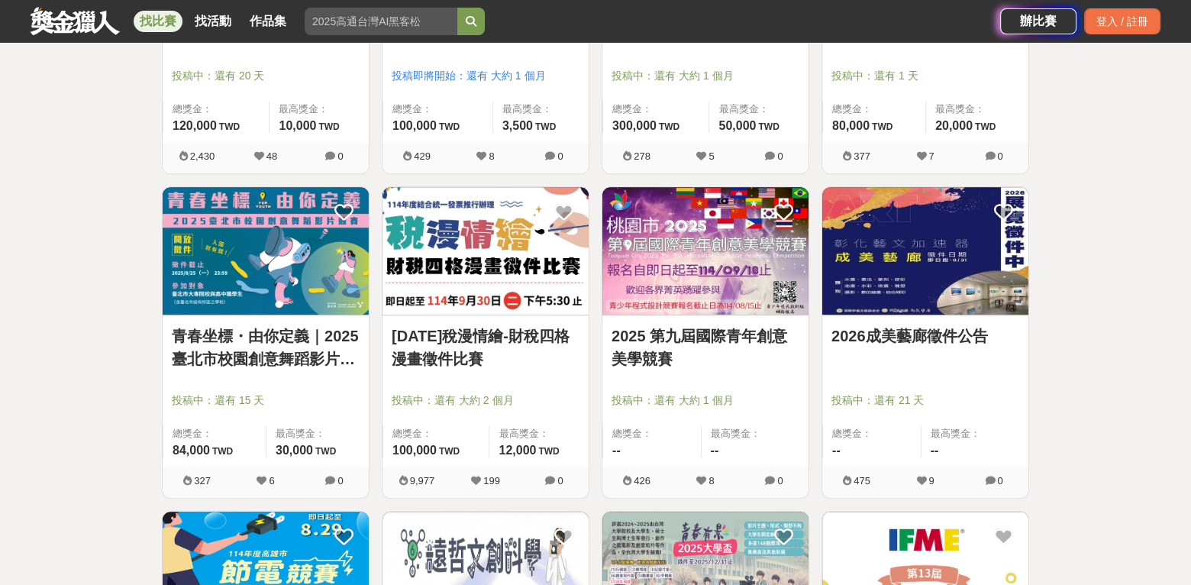
click at [486, 315] on div "114年稅漫情繪-財稅四格漫畫徵件比賽 投稿中：還有 大約 2 個月 總獎金： 100,000 100,000 TWD 最高獎金： 12,000 TWD" at bounding box center [486, 390] width 206 height 151
click at [473, 331] on link "114年稅漫情繪-財稅四格漫畫徵件比賽" at bounding box center [486, 348] width 188 height 46
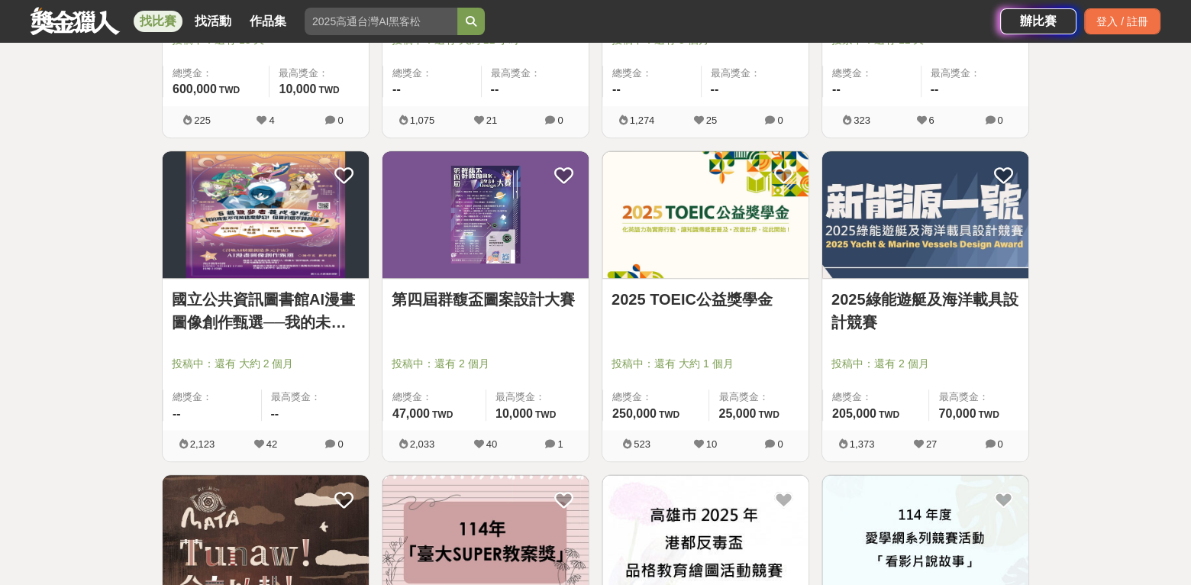
scroll to position [16724, 0]
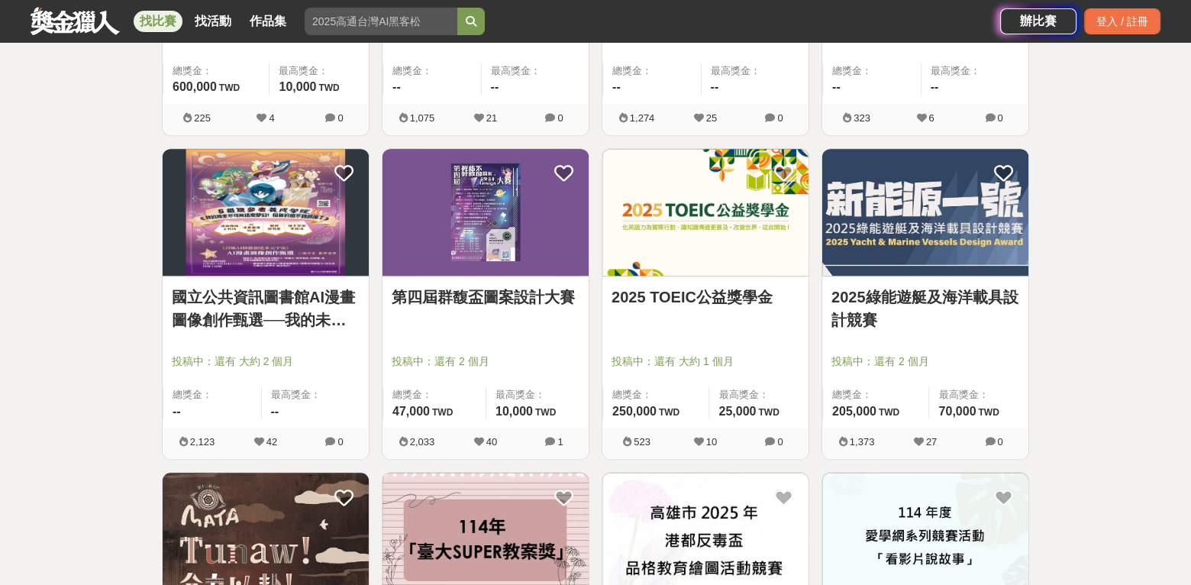
click at [512, 292] on link "第四屆群馥盃圖案設計大賽" at bounding box center [486, 297] width 188 height 23
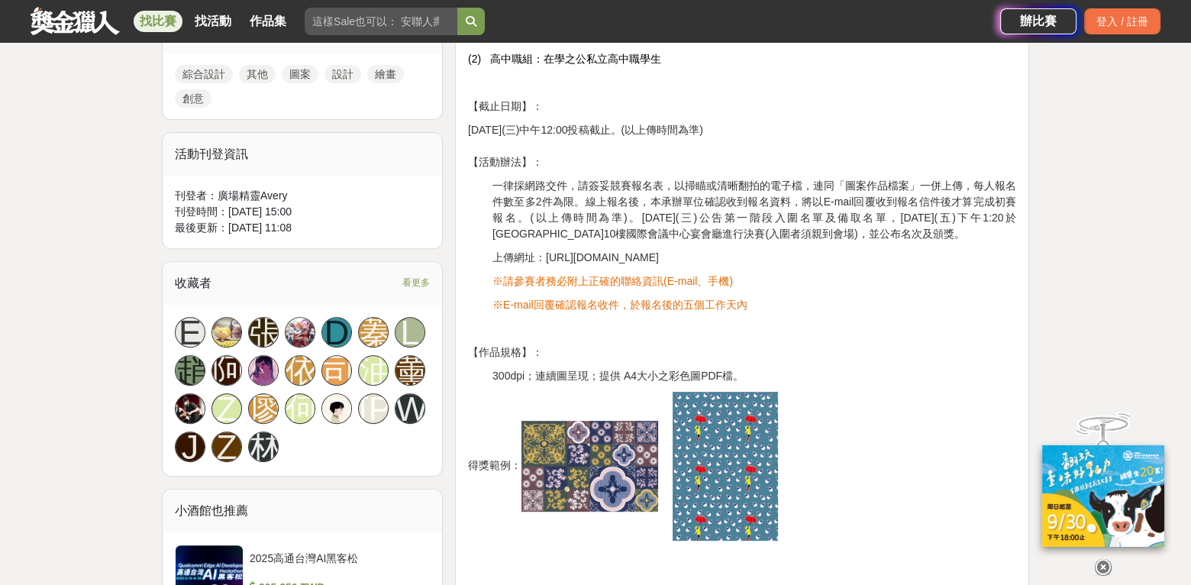
scroll to position [840, 0]
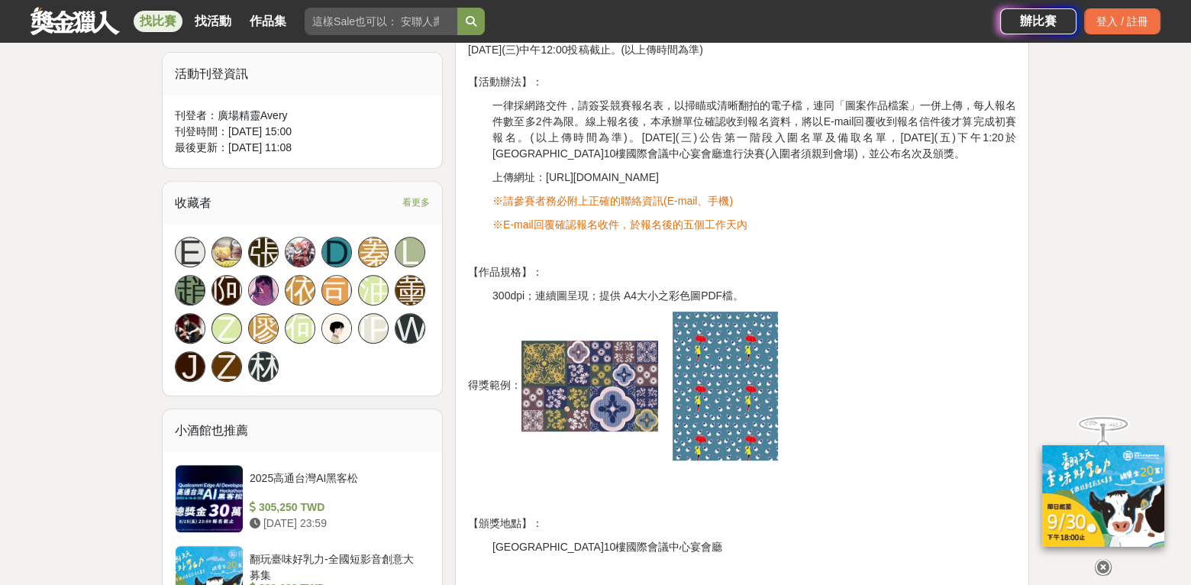
click at [718, 380] on img at bounding box center [725, 386] width 105 height 149
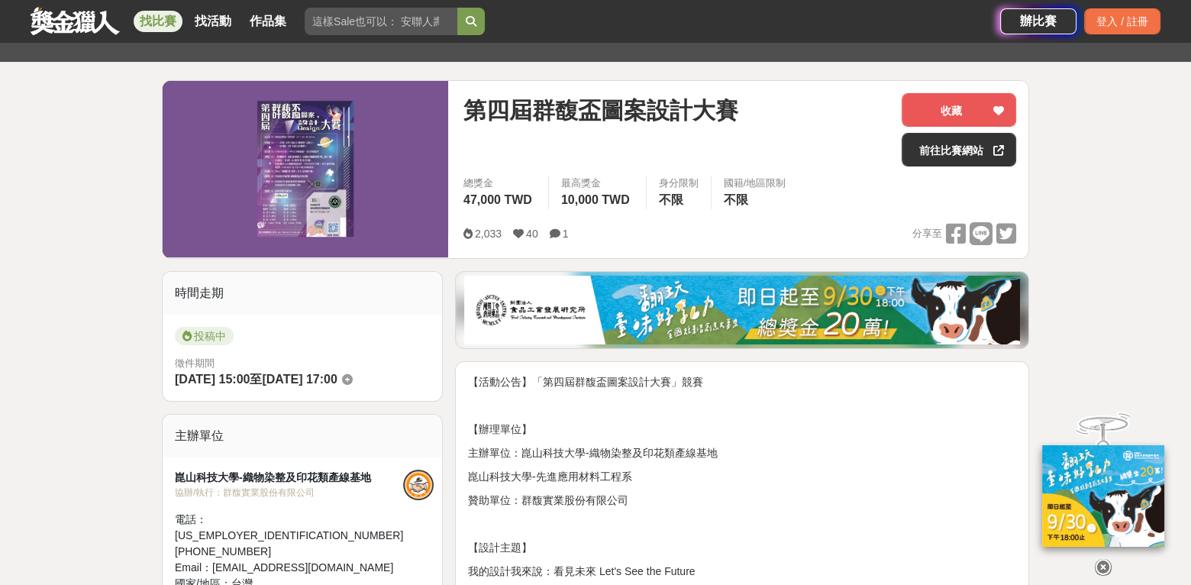
scroll to position [153, 0]
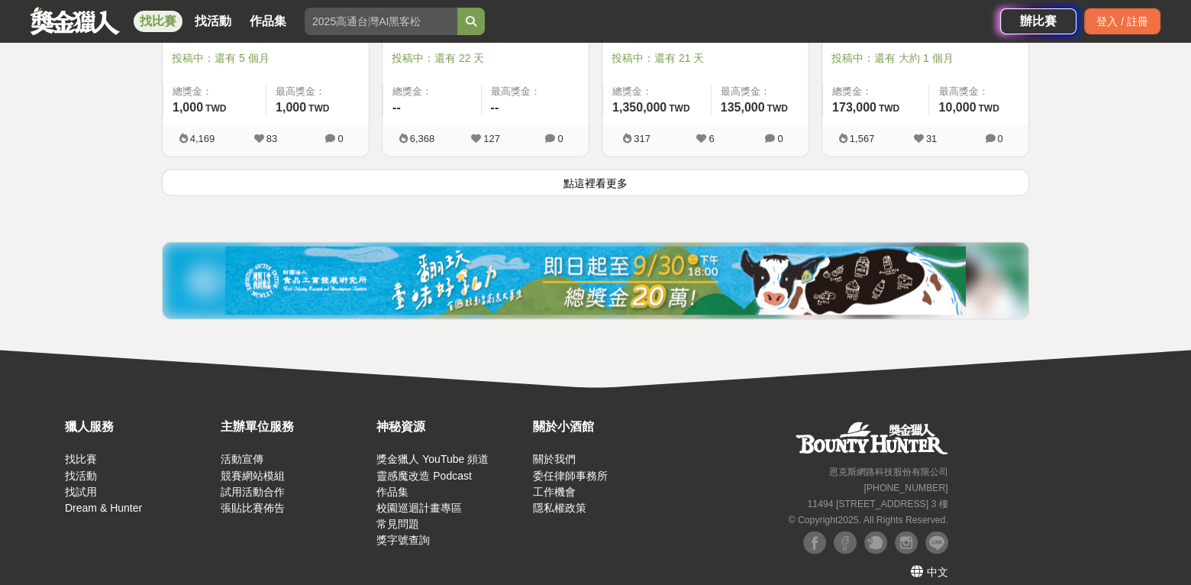
scroll to position [17679, 0]
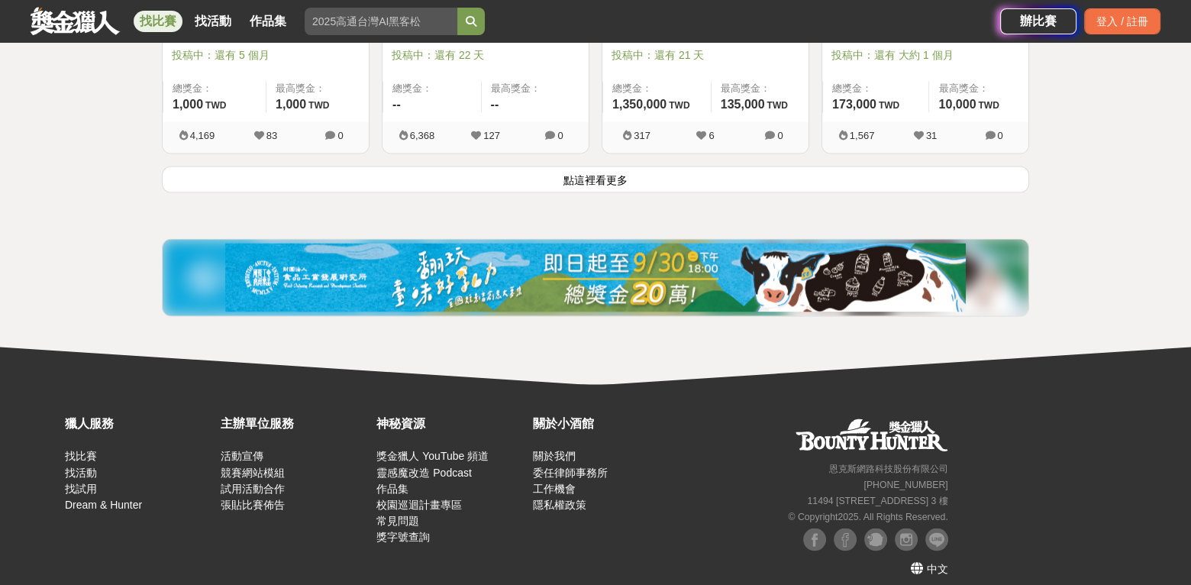
click at [589, 166] on button "點這裡看更多" at bounding box center [596, 179] width 868 height 27
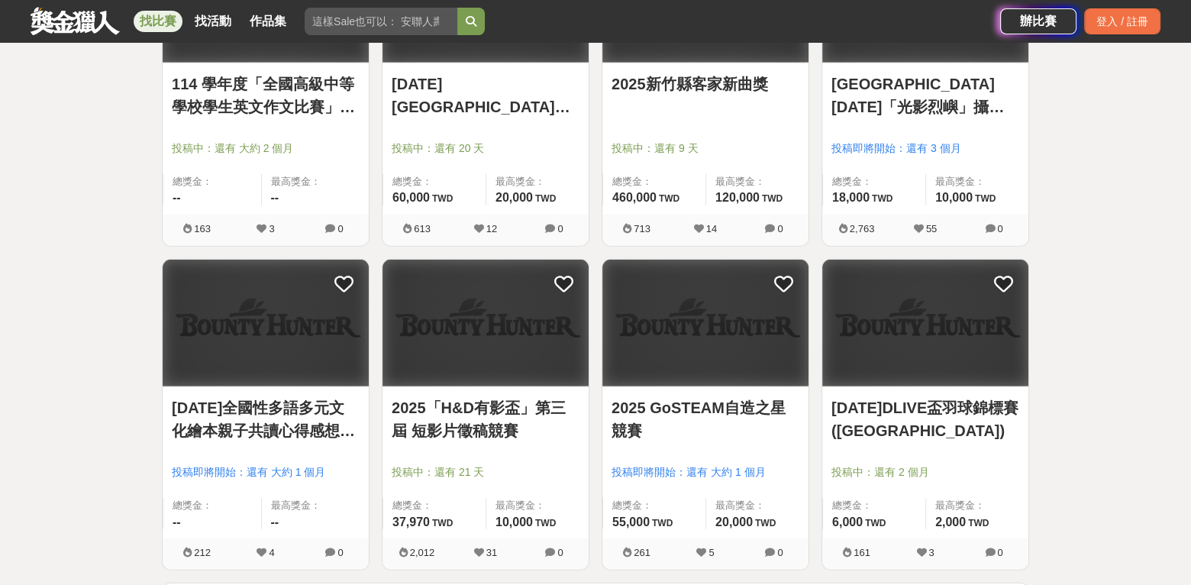
scroll to position [19283, 0]
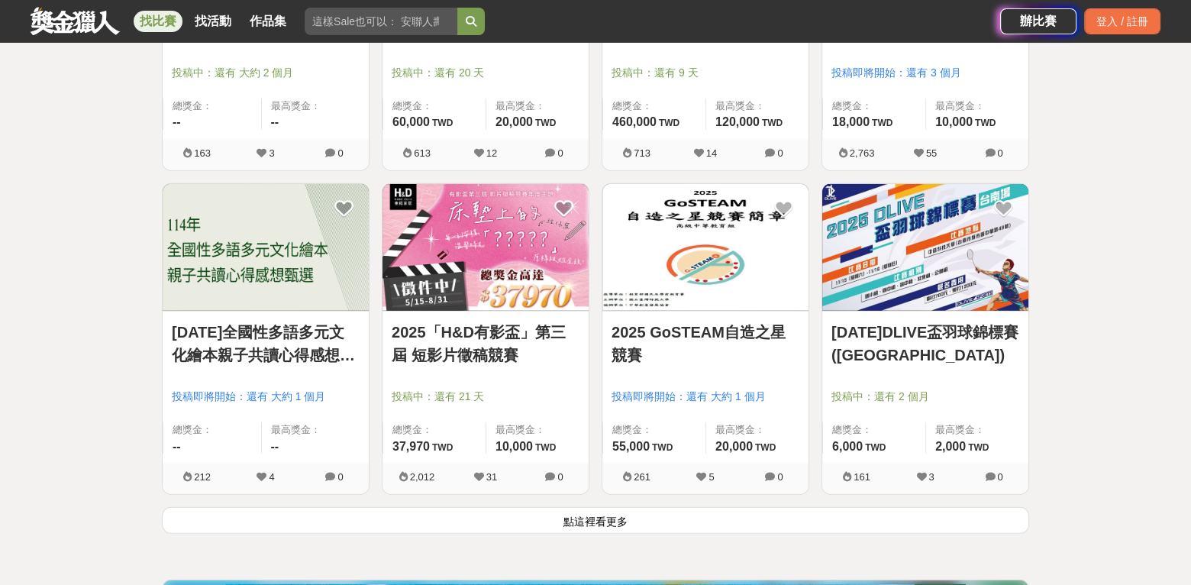
click at [607, 507] on button "點這裡看更多" at bounding box center [596, 520] width 868 height 27
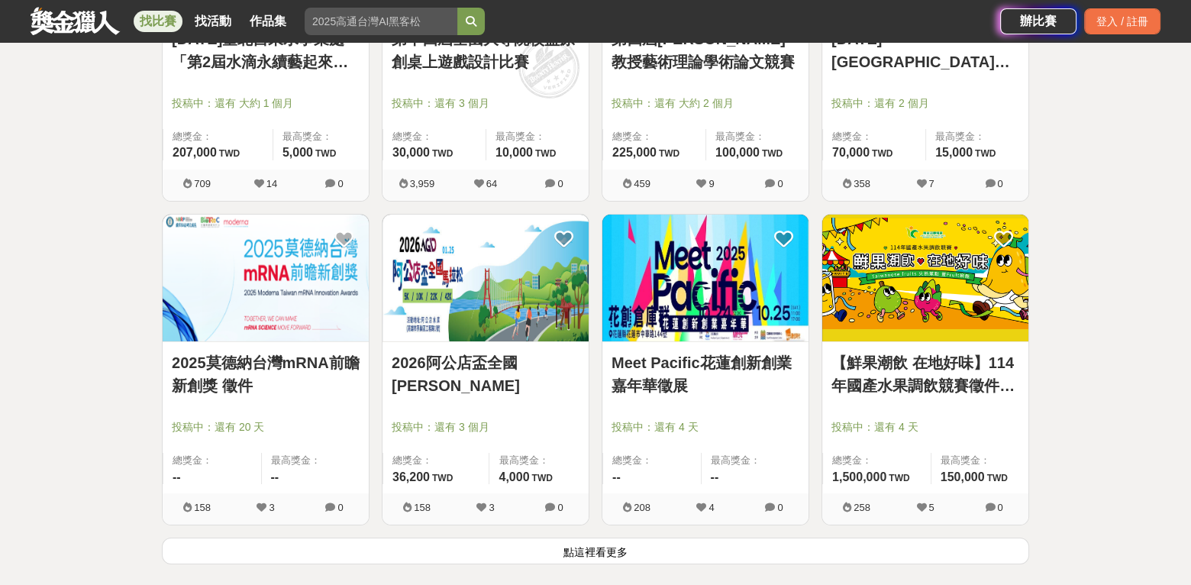
scroll to position [21345, 0]
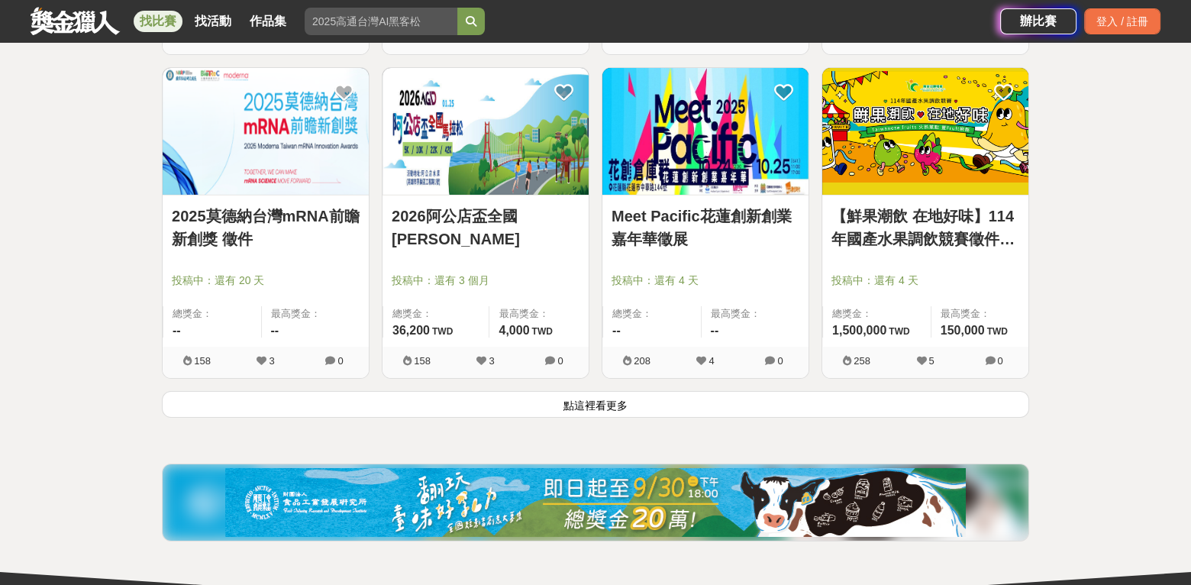
click at [549, 393] on button "點這裡看更多" at bounding box center [596, 404] width 868 height 27
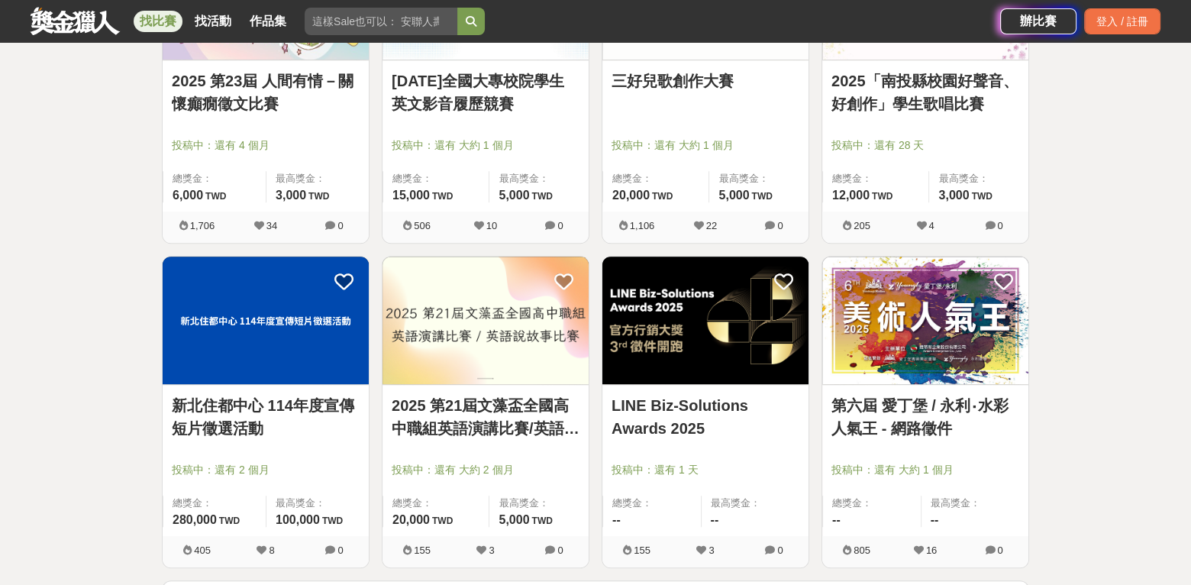
scroll to position [23254, 0]
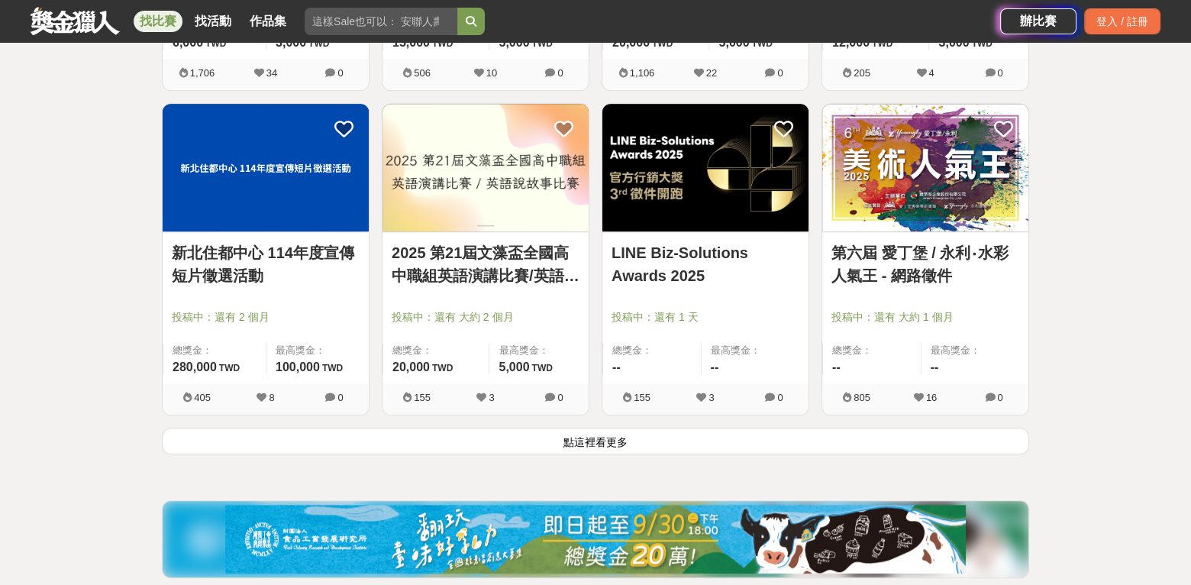
click at [569, 428] on button "點這裡看更多" at bounding box center [596, 441] width 868 height 27
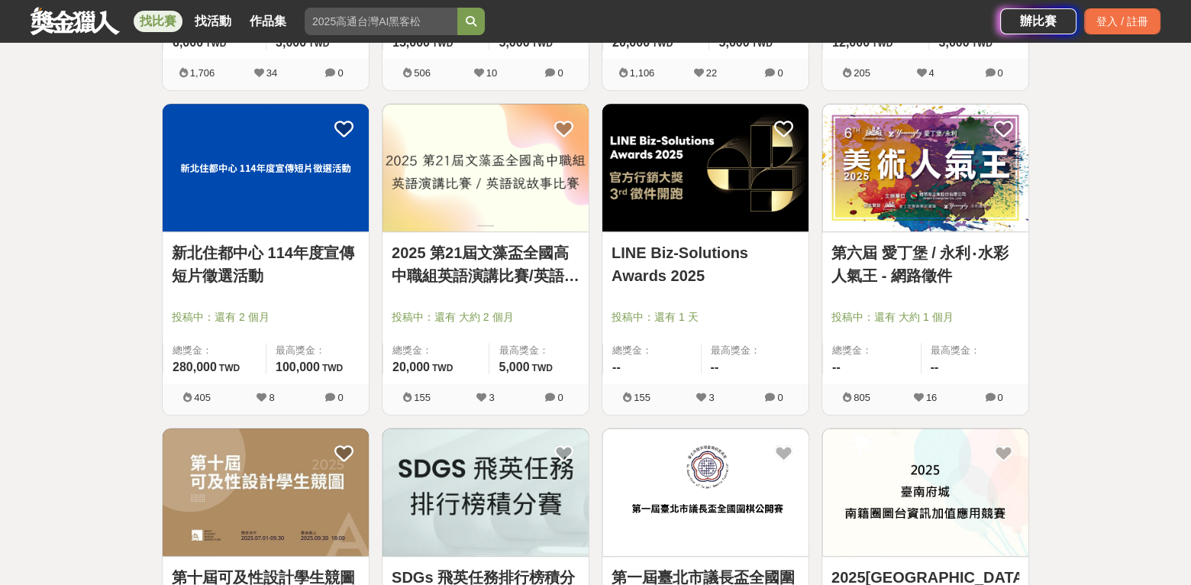
click at [929, 241] on link "第六屆 愛丁堡 / 永利‧水彩人氣王 - 網路徵件" at bounding box center [926, 264] width 188 height 46
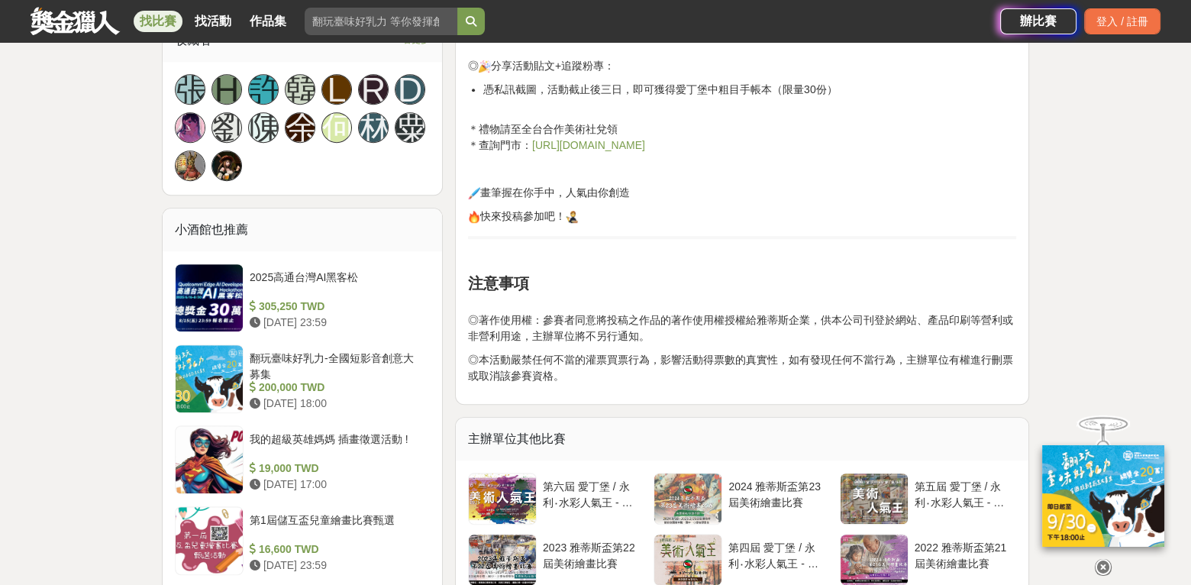
scroll to position [1375, 0]
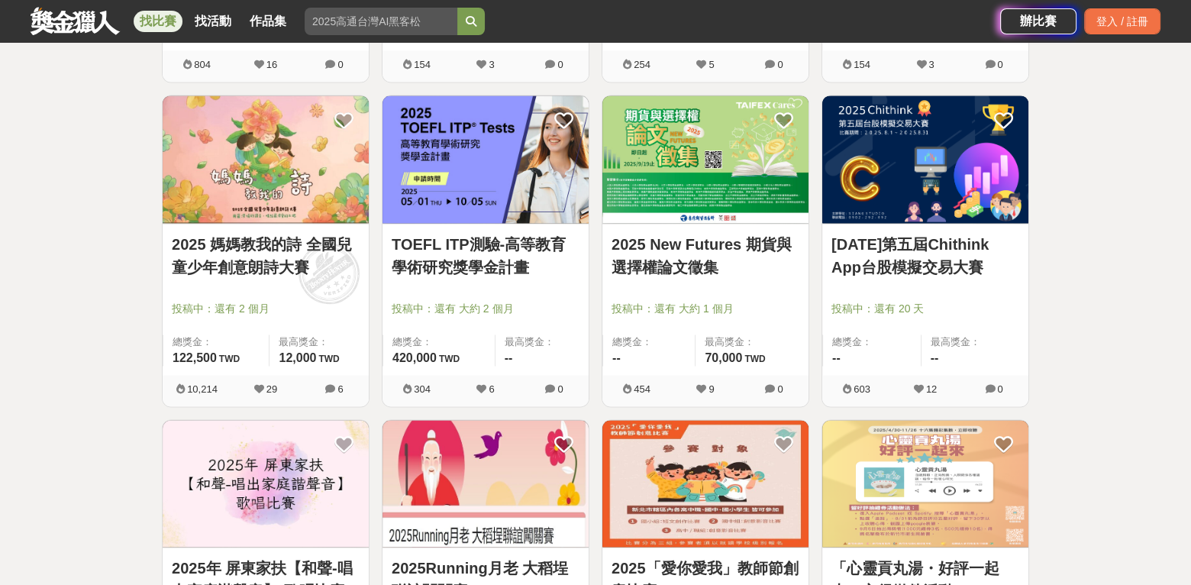
scroll to position [24781, 0]
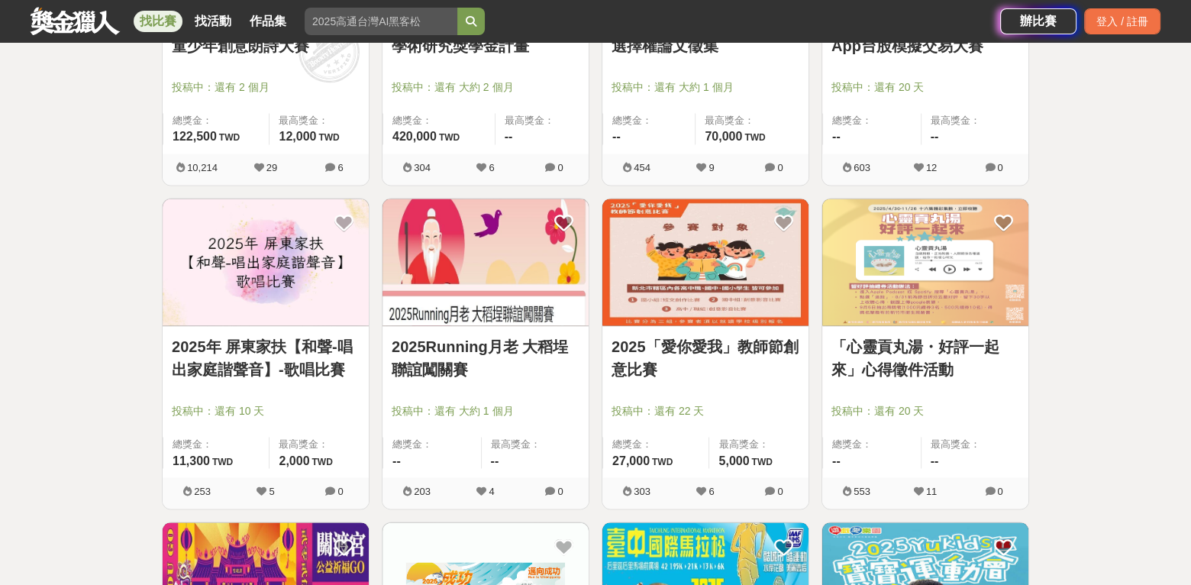
click at [700, 299] on img at bounding box center [706, 263] width 206 height 128
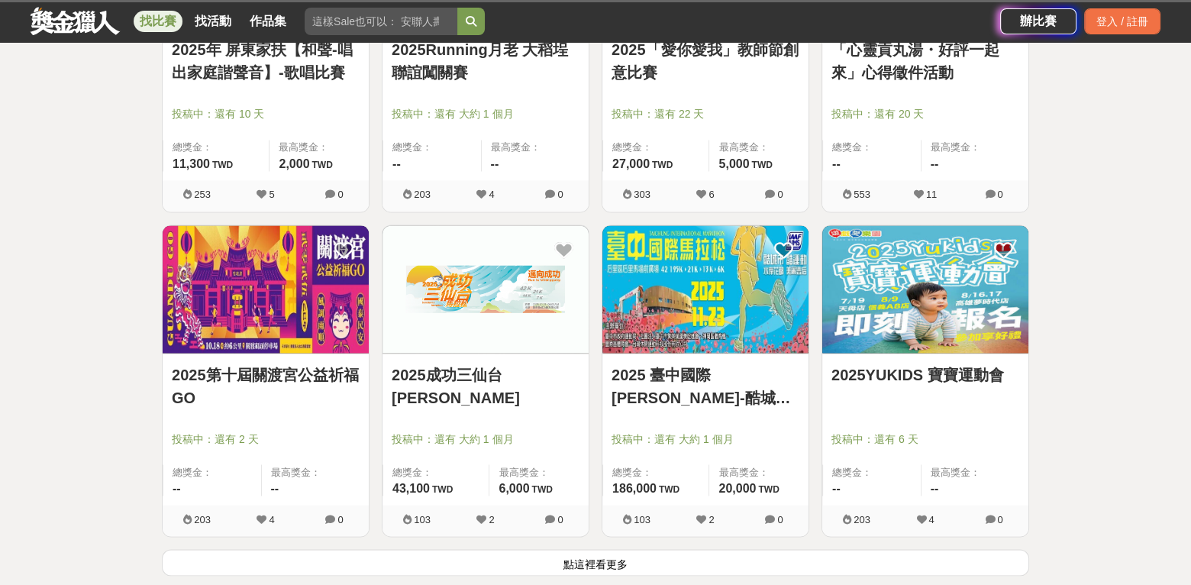
scroll to position [25087, 0]
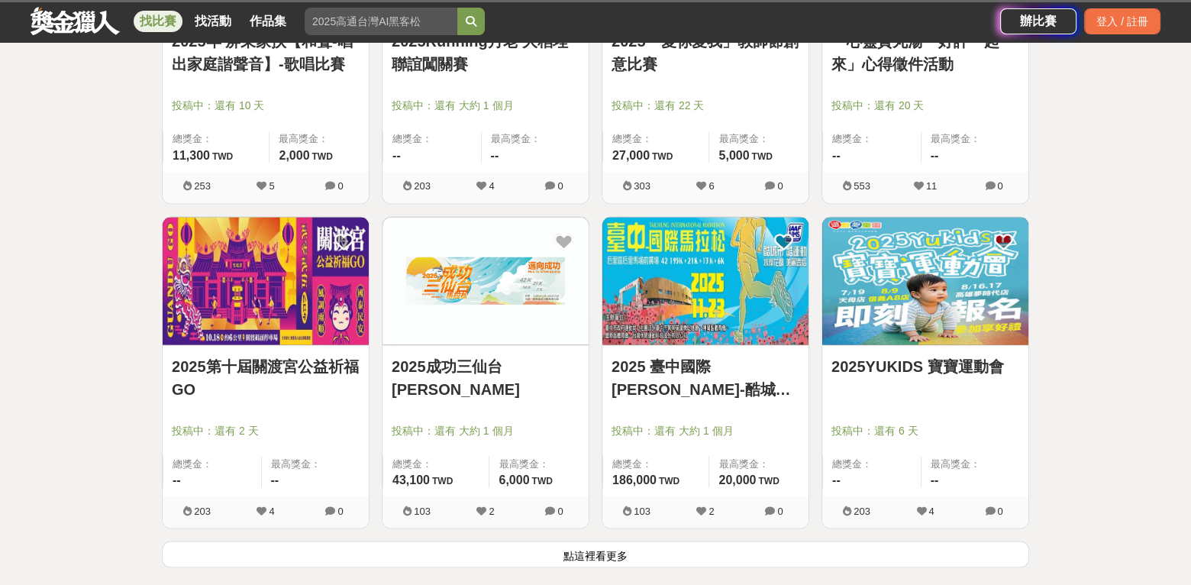
click at [590, 541] on button "點這裡看更多" at bounding box center [596, 554] width 868 height 27
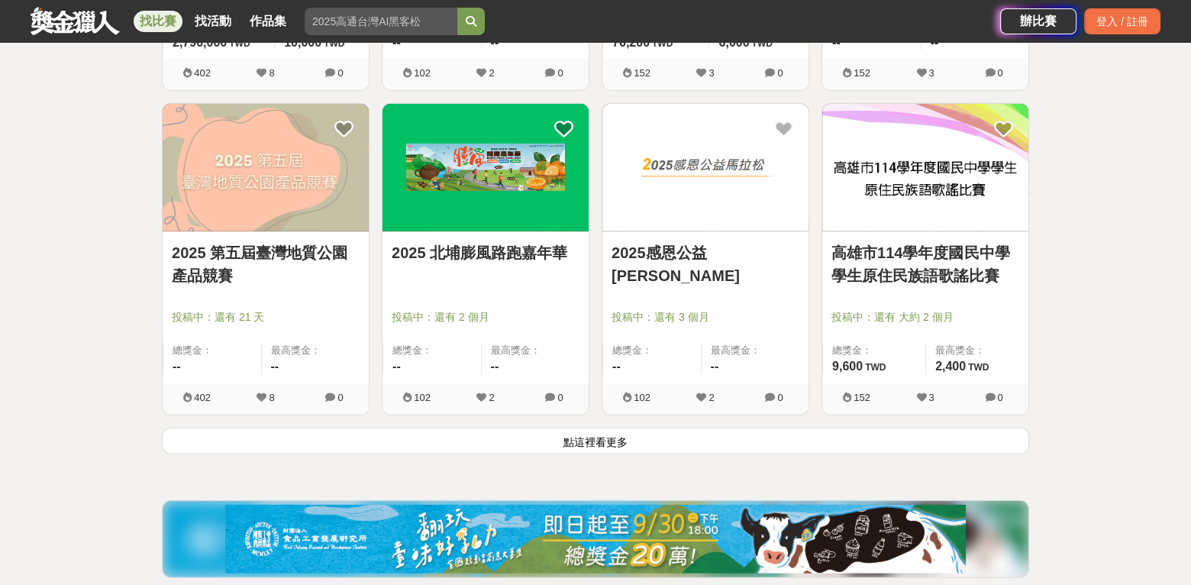
scroll to position [27148, 0]
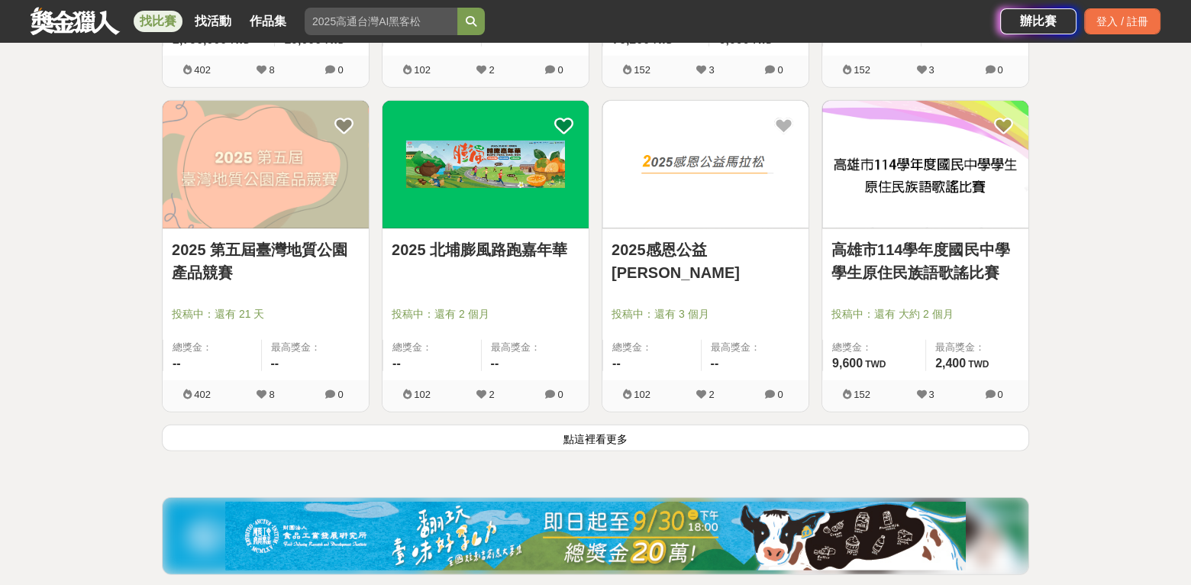
click at [601, 425] on button "點這裡看更多" at bounding box center [596, 438] width 868 height 27
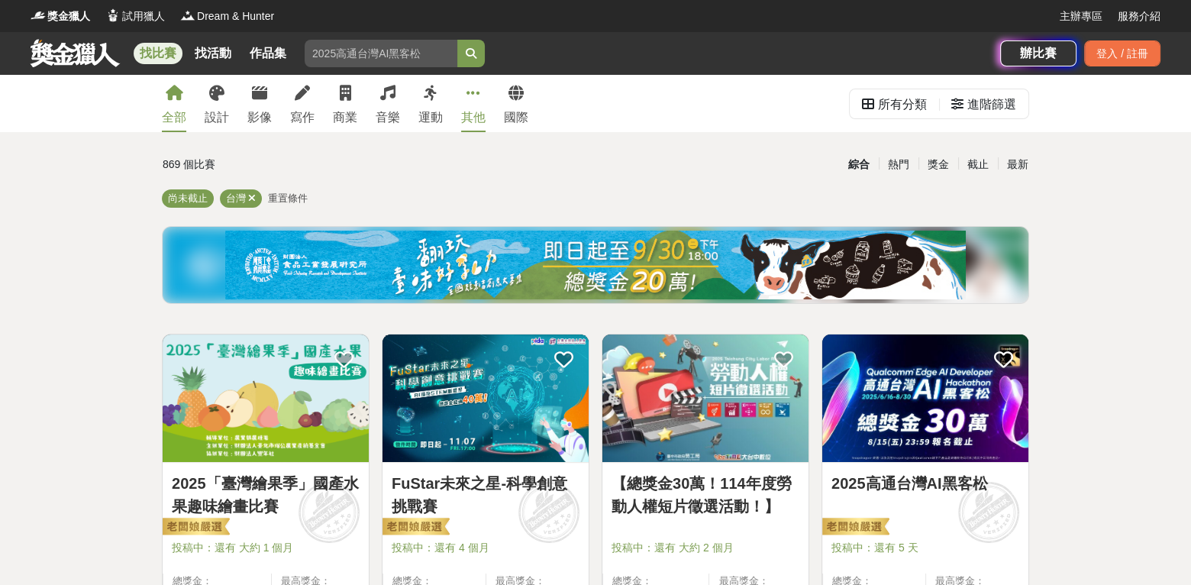
click at [475, 95] on icon at bounding box center [474, 93] width 14 height 15
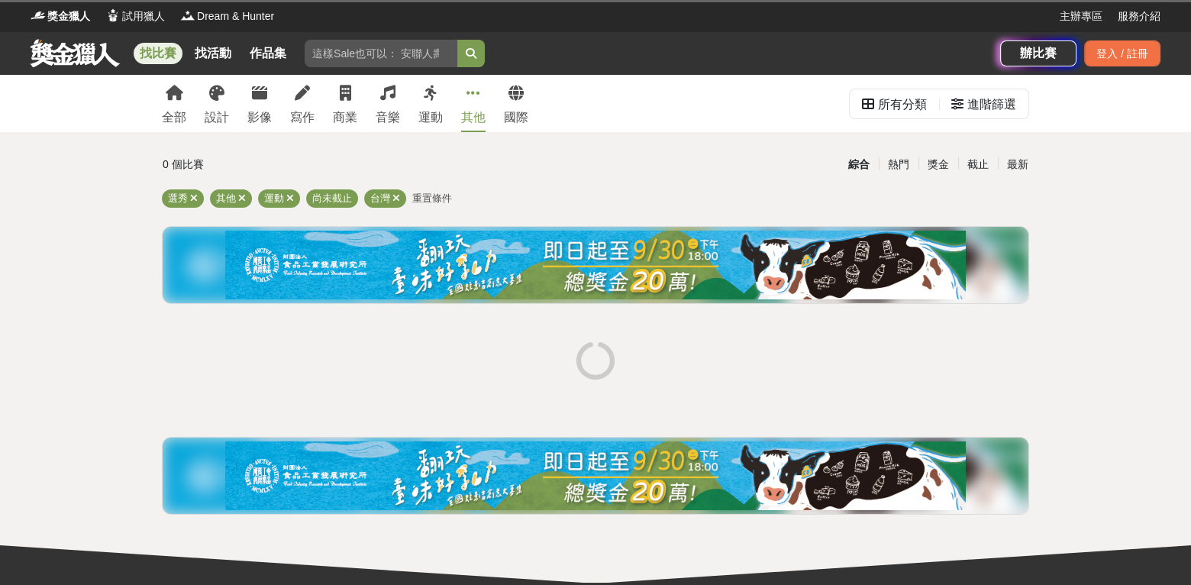
click at [473, 91] on icon at bounding box center [474, 93] width 14 height 15
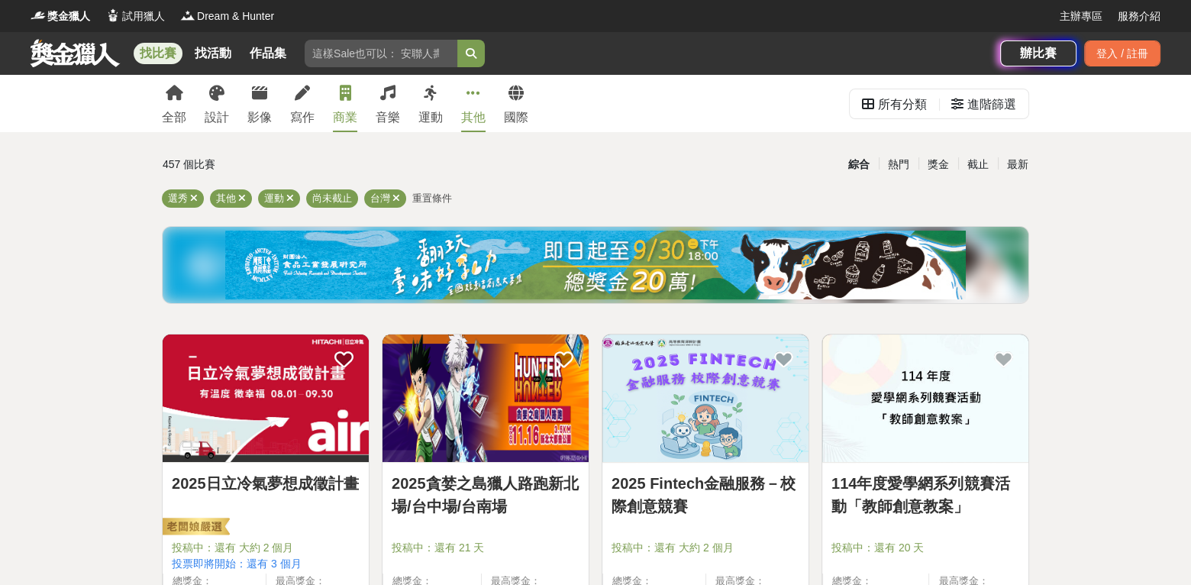
click at [336, 109] on div "商業" at bounding box center [345, 117] width 24 height 18
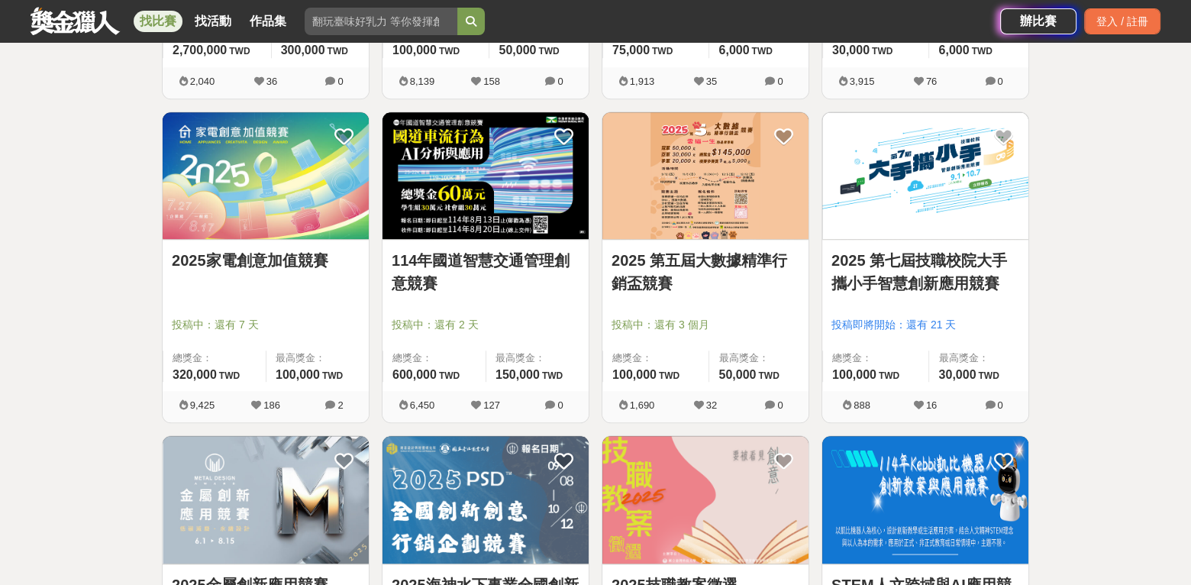
scroll to position [1604, 0]
